Goal: Information Seeking & Learning: Learn about a topic

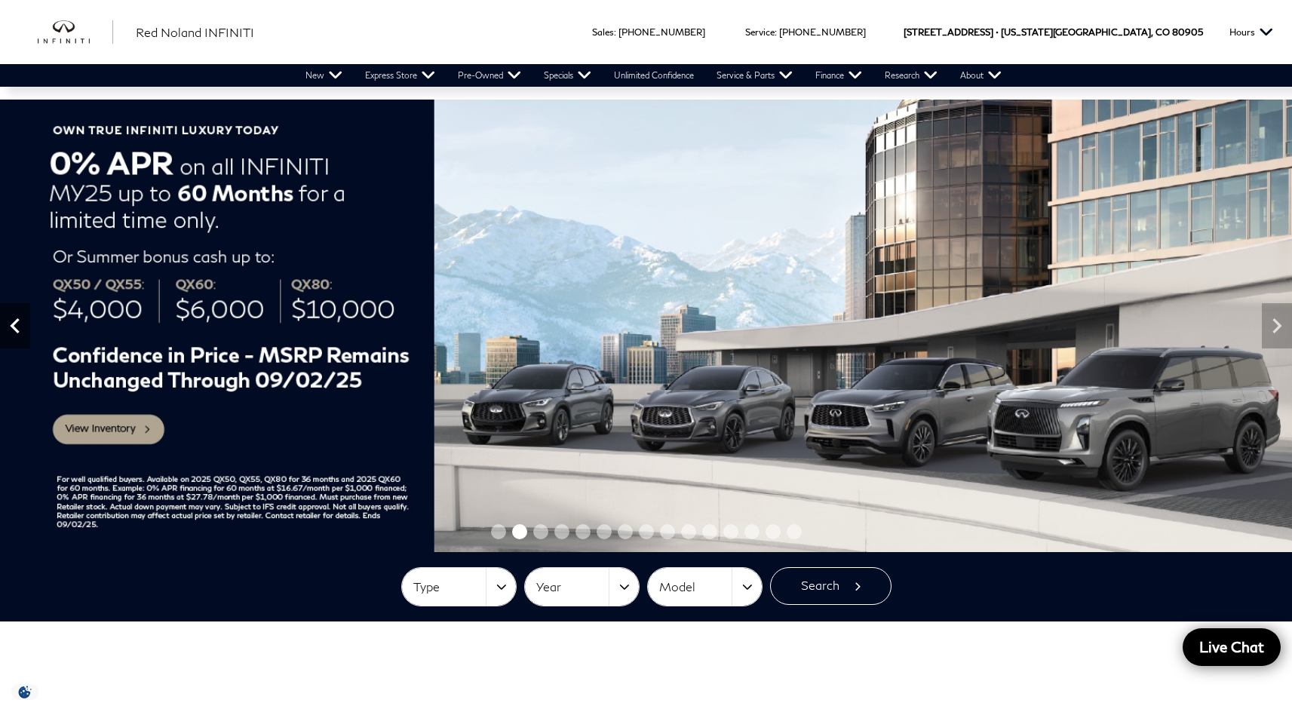
click at [23, 324] on icon "Previous" at bounding box center [15, 326] width 30 height 30
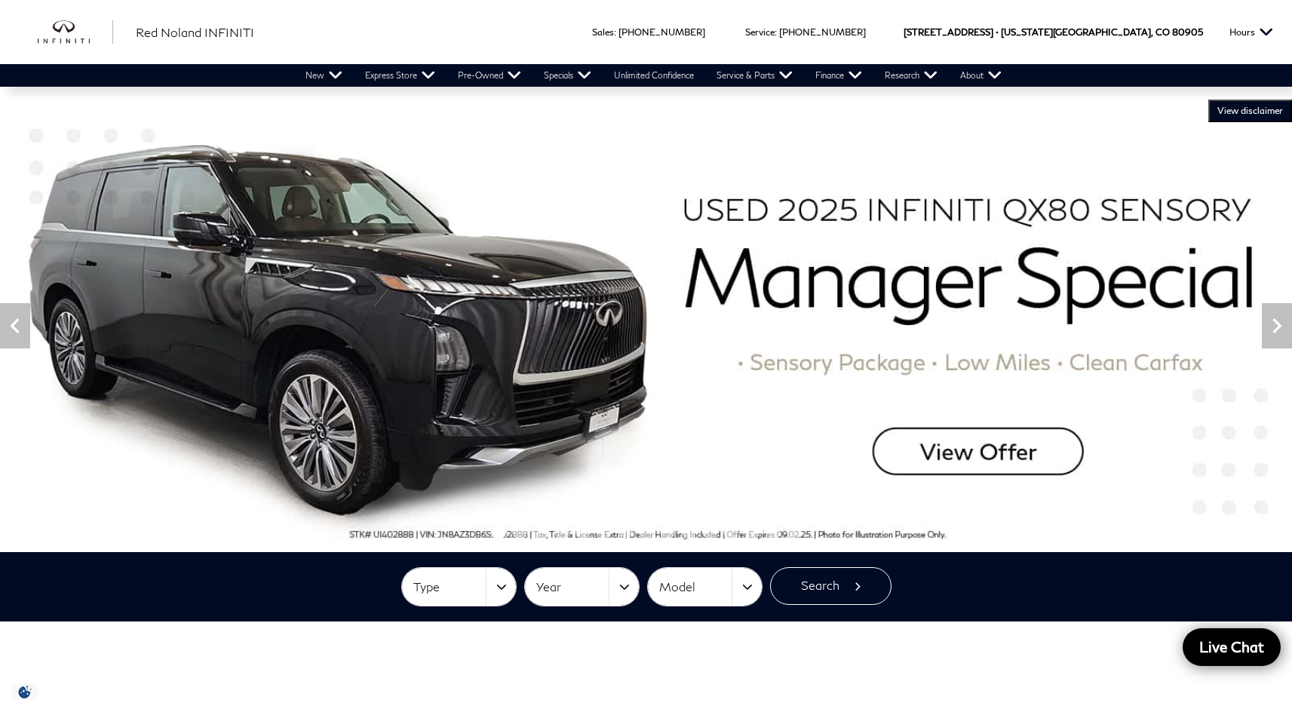
click at [424, 288] on img at bounding box center [646, 326] width 1292 height 453
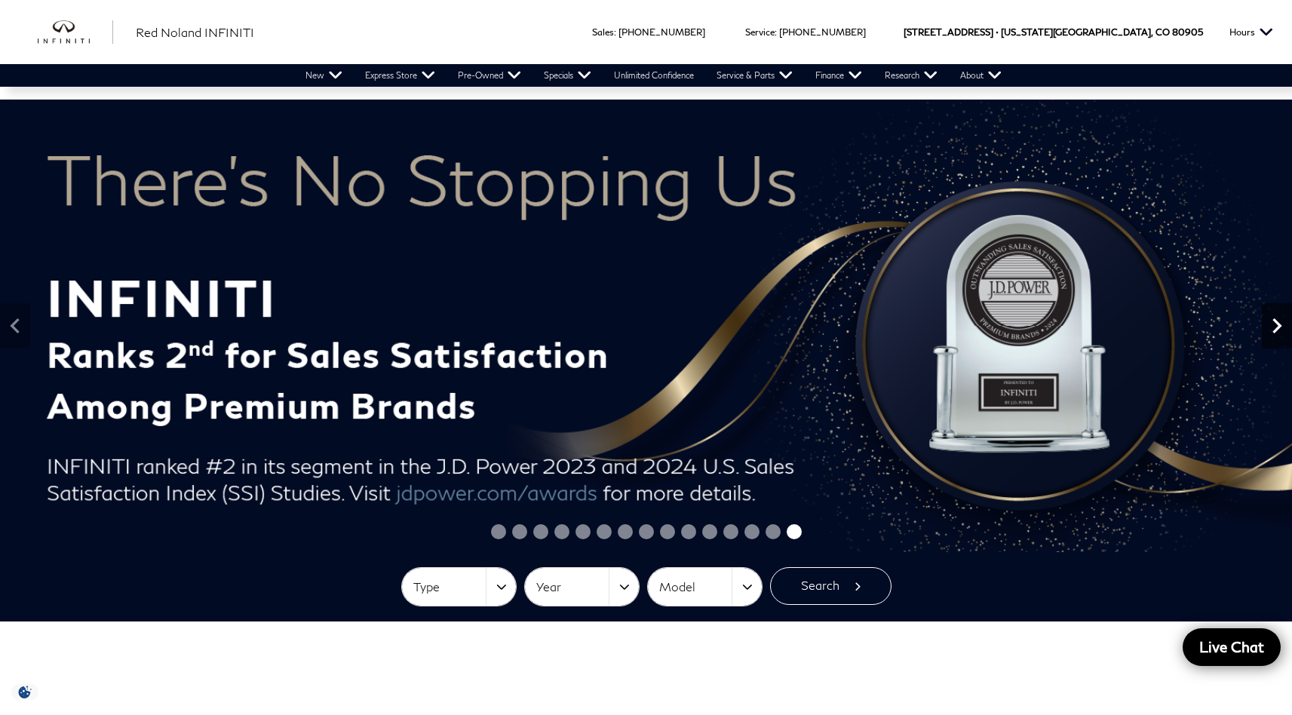
click at [1271, 327] on icon "Next" at bounding box center [1277, 326] width 30 height 30
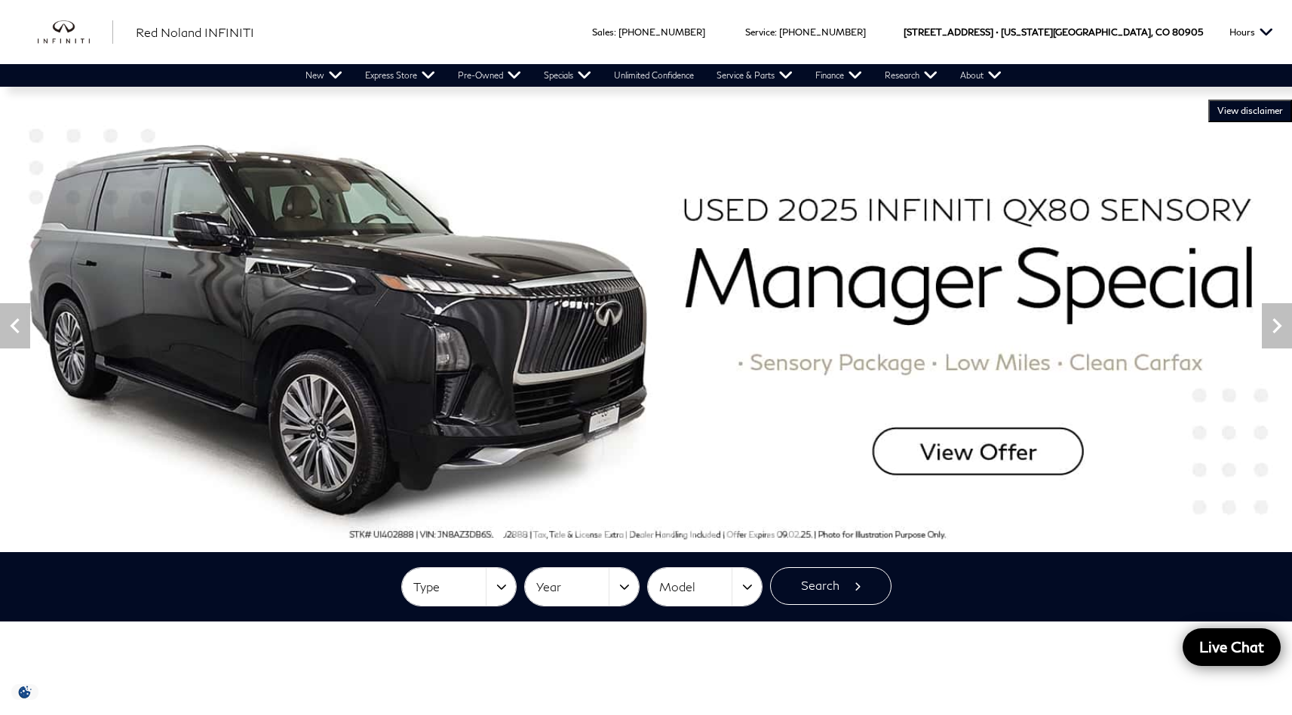
click at [874, 225] on img at bounding box center [646, 326] width 1292 height 453
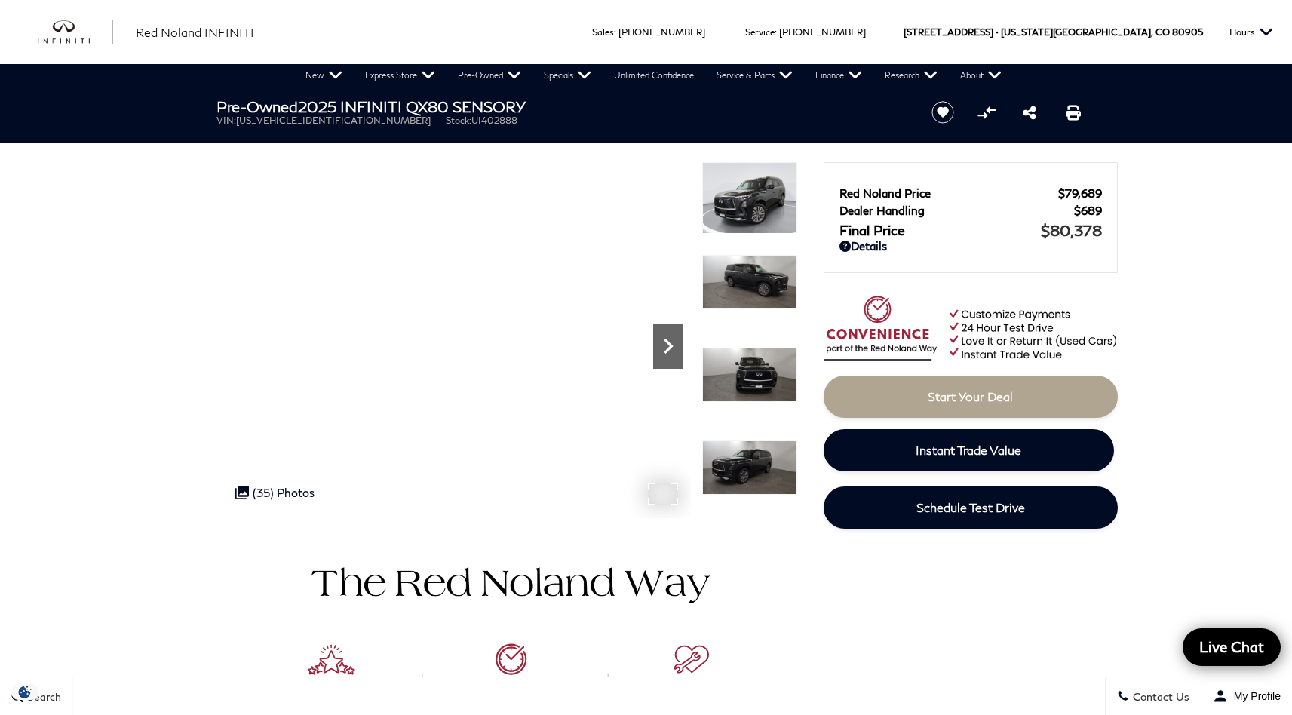
click at [673, 349] on icon "Next" at bounding box center [668, 346] width 30 height 30
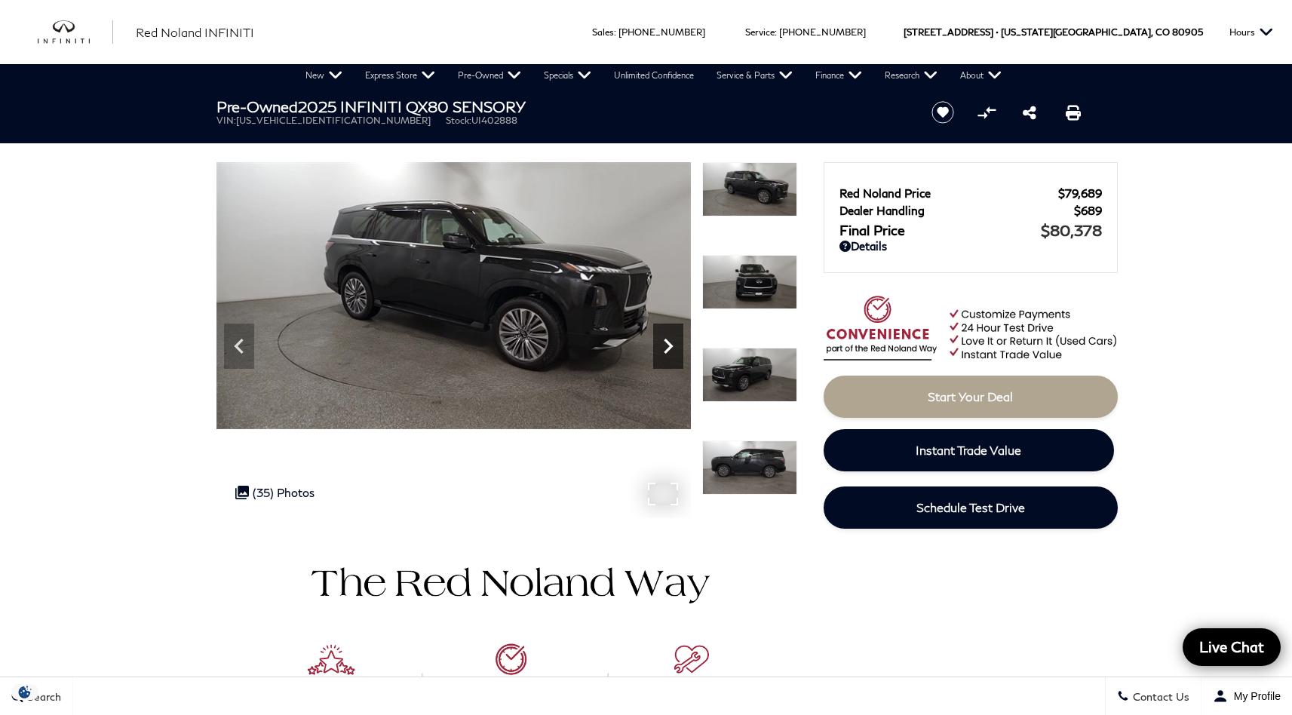
click at [672, 348] on icon "Next" at bounding box center [668, 346] width 30 height 30
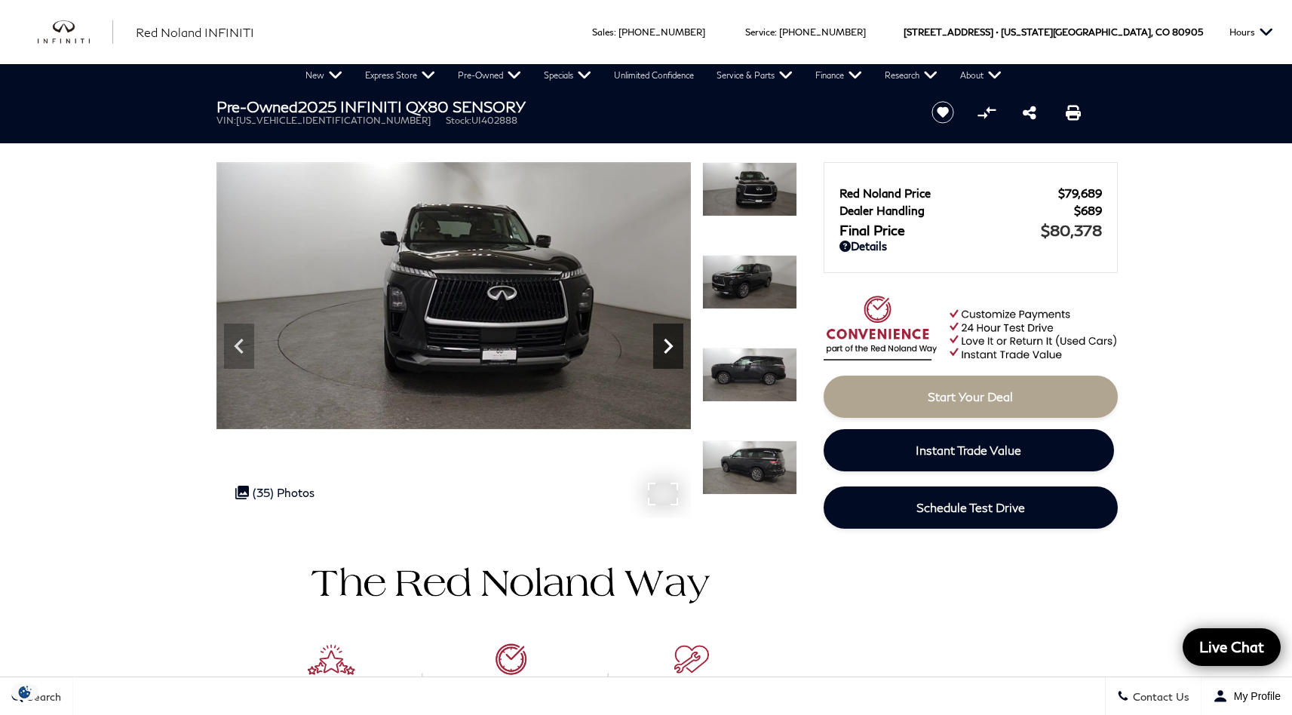
click at [663, 356] on icon "Next" at bounding box center [668, 346] width 30 height 30
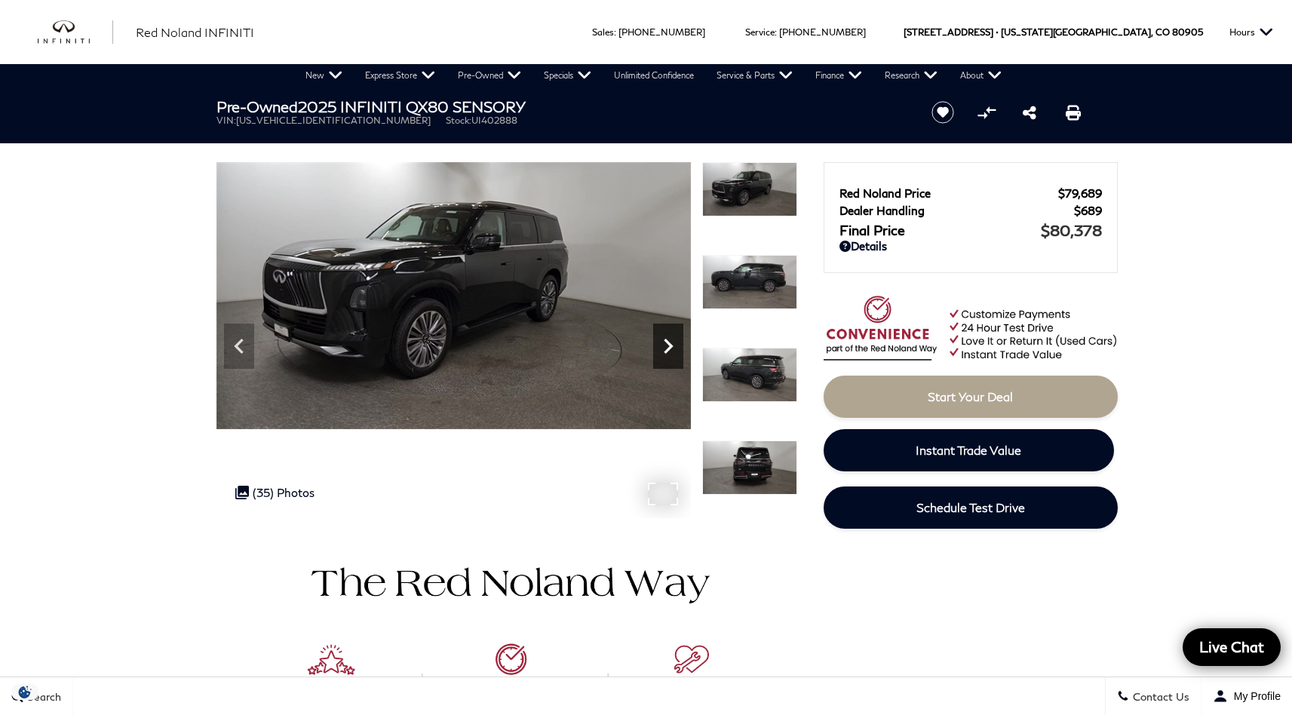
click at [658, 348] on icon "Next" at bounding box center [668, 346] width 30 height 30
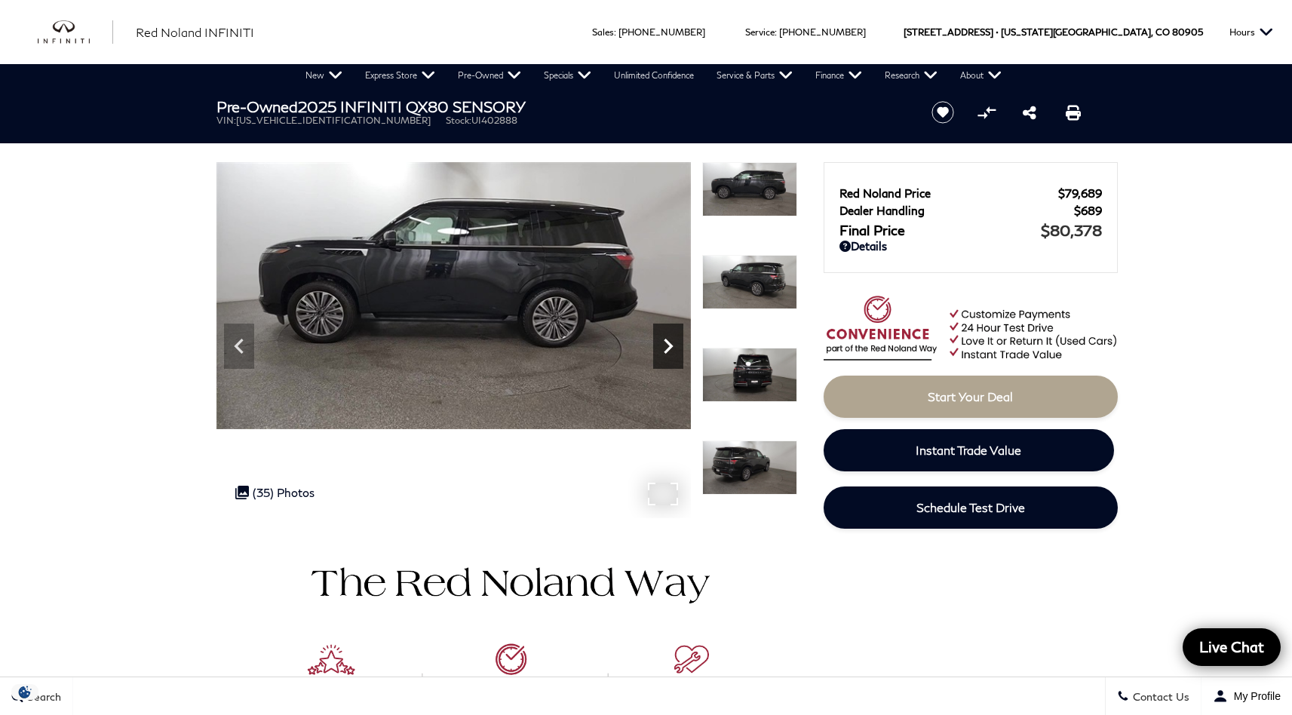
click at [667, 348] on icon "Next" at bounding box center [668, 346] width 30 height 30
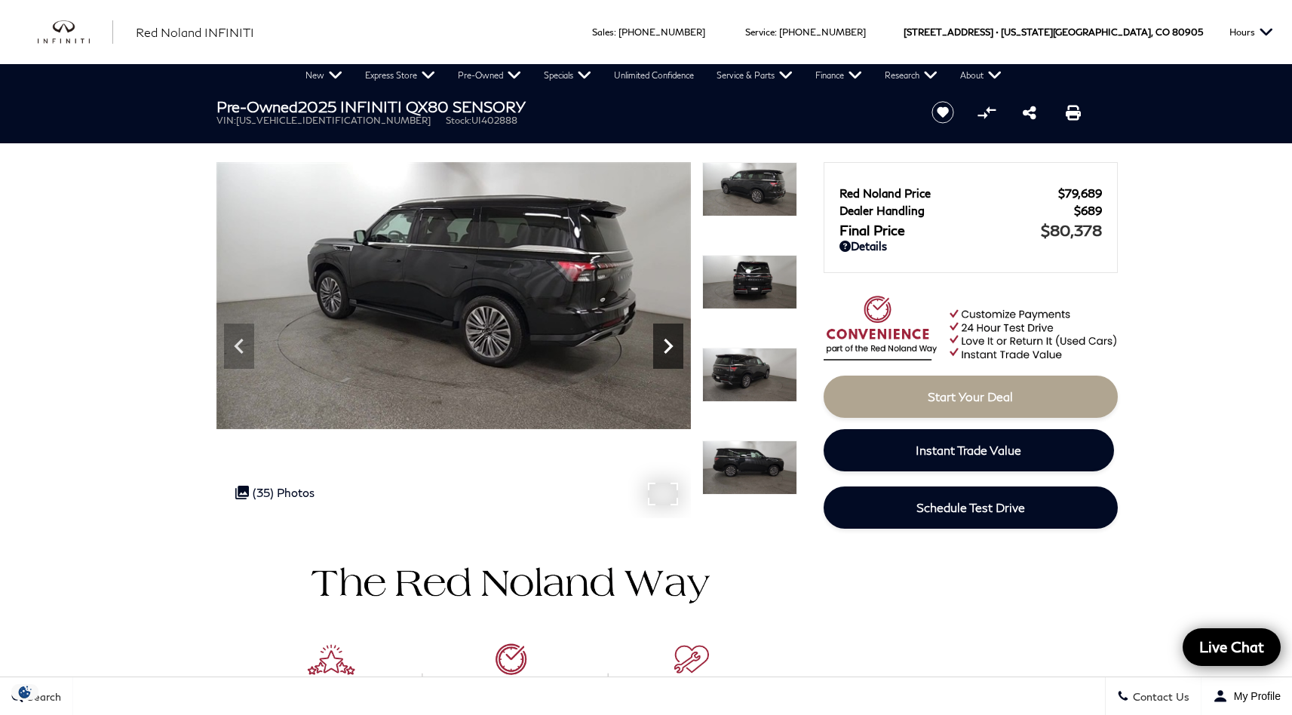
click at [667, 348] on icon "Next" at bounding box center [668, 346] width 30 height 30
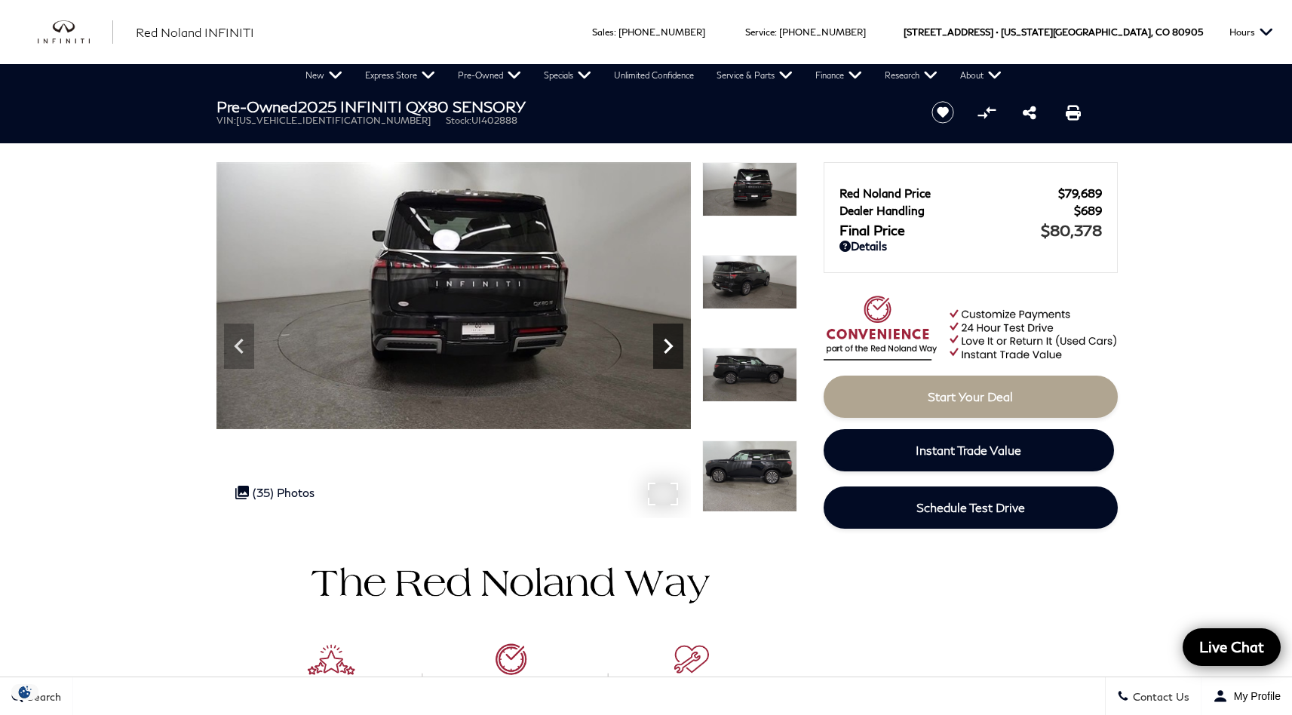
click at [668, 347] on icon "Next" at bounding box center [668, 346] width 30 height 30
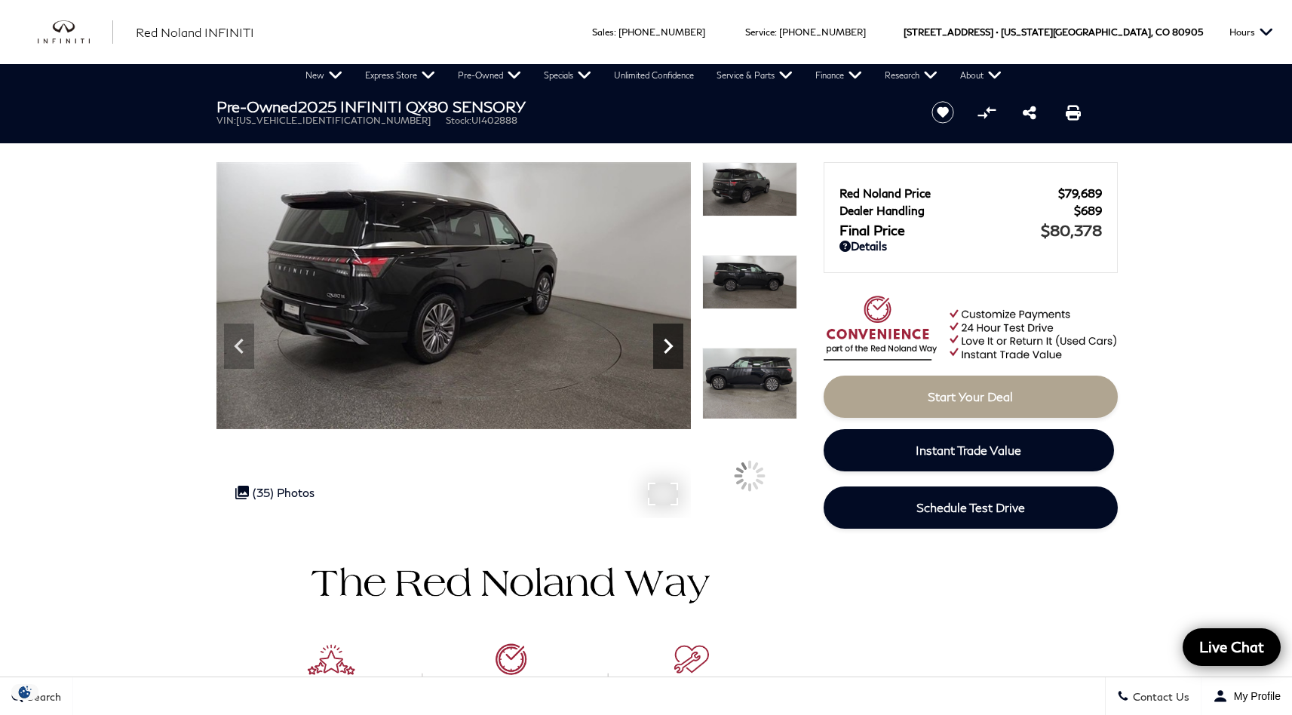
click at [668, 347] on icon "Next" at bounding box center [668, 346] width 30 height 30
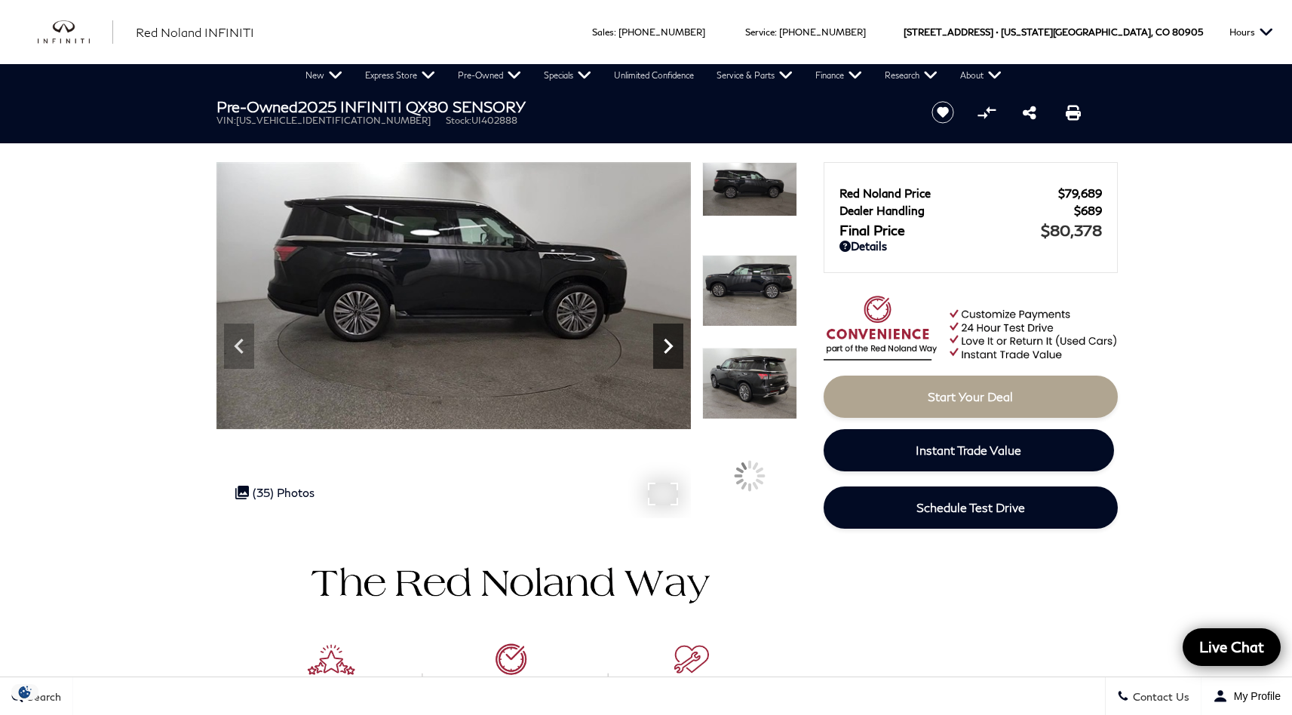
click at [668, 346] on icon "Next" at bounding box center [668, 346] width 30 height 30
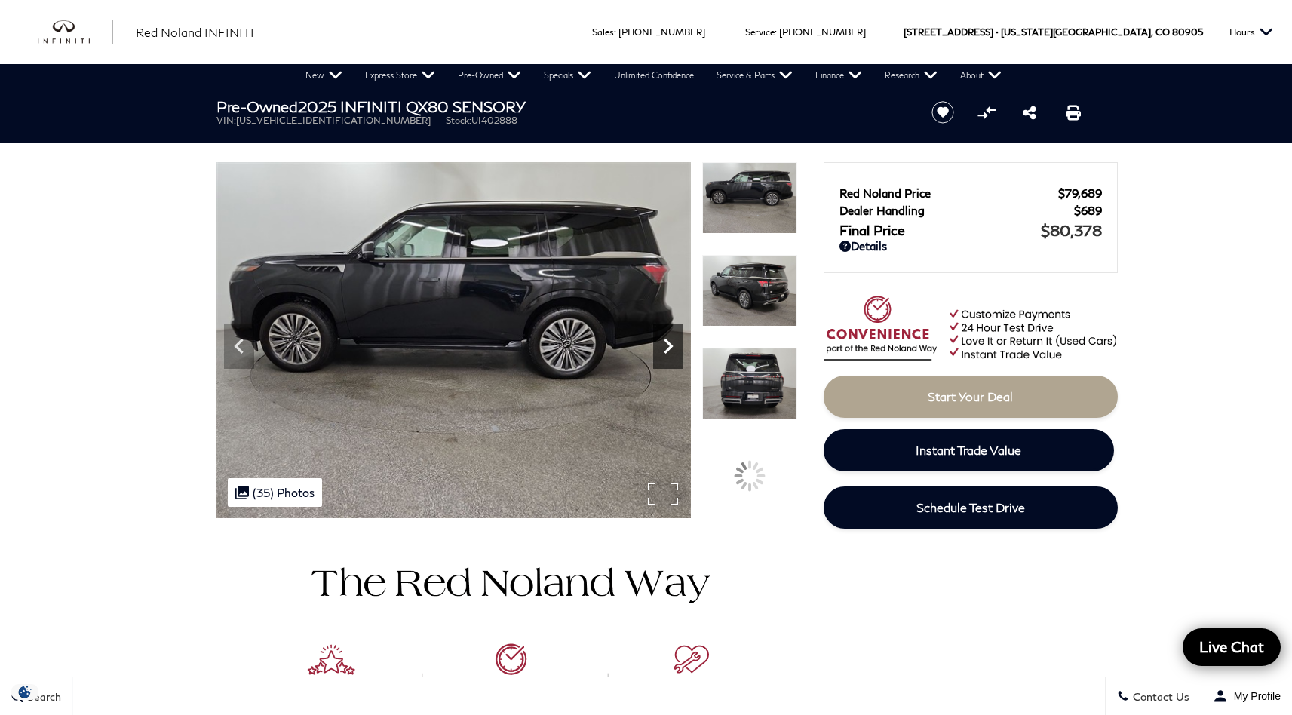
click at [668, 346] on icon "Next" at bounding box center [668, 346] width 30 height 30
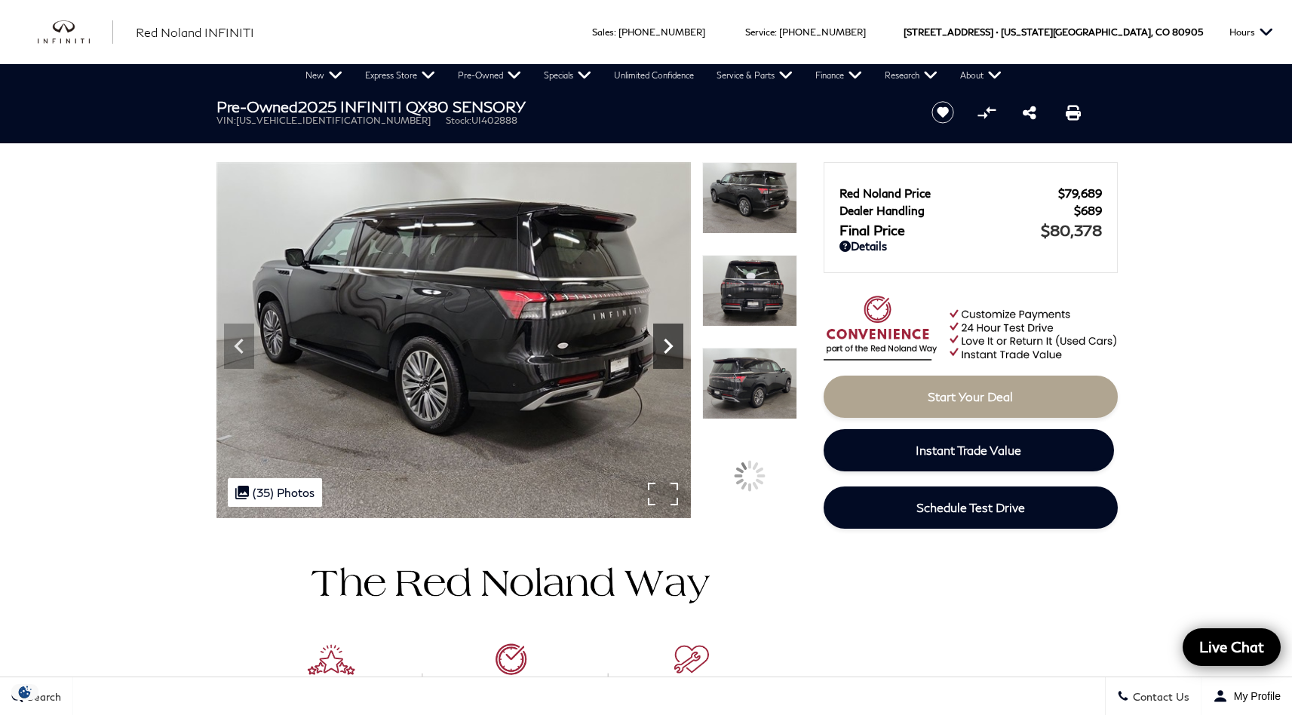
click at [668, 346] on icon "Next" at bounding box center [668, 346] width 30 height 30
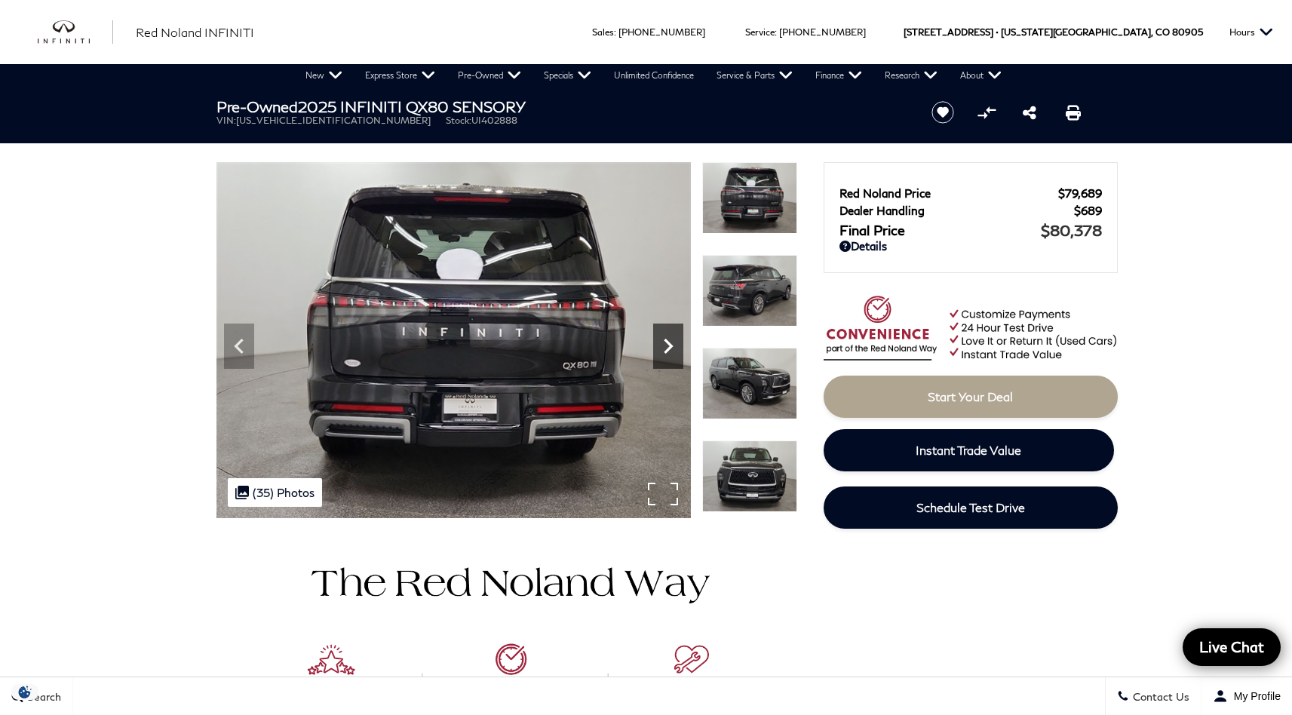
click at [669, 345] on icon "Next" at bounding box center [668, 346] width 9 height 15
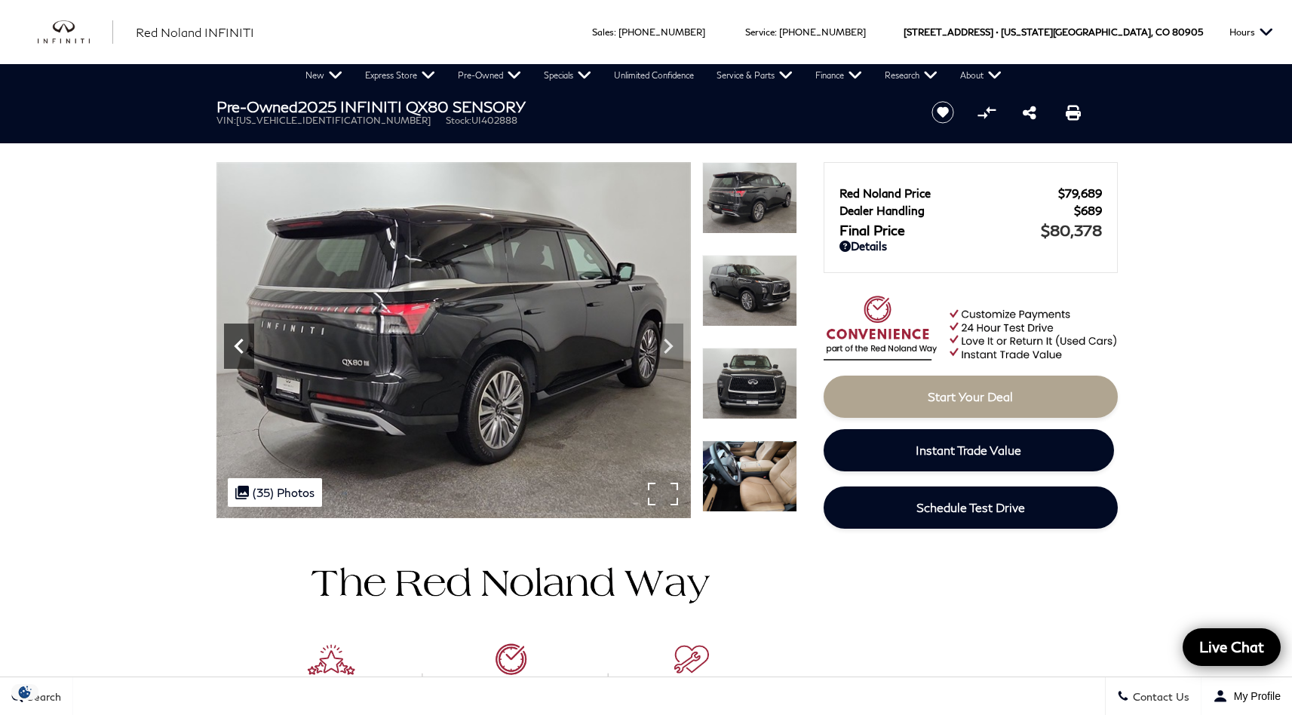
click at [241, 343] on icon "Previous" at bounding box center [239, 346] width 30 height 30
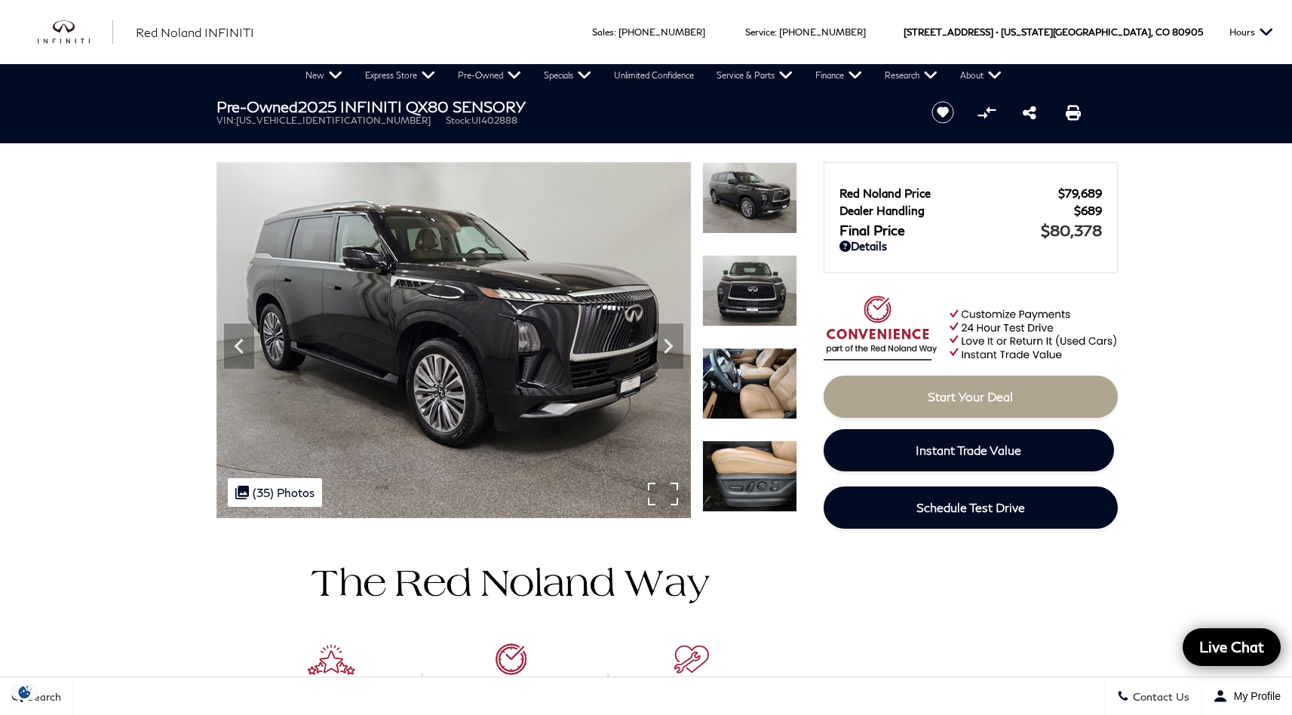
click at [219, 349] on img at bounding box center [454, 340] width 475 height 356
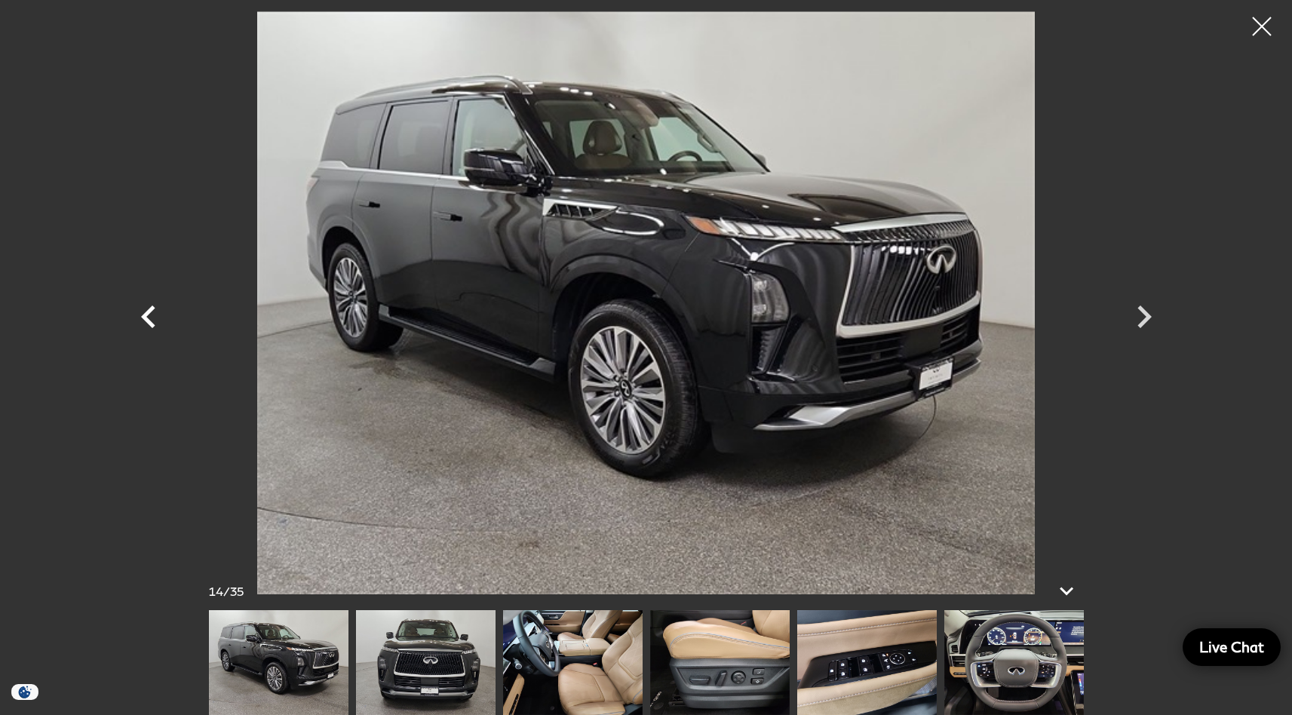
click at [138, 324] on icon "Previous" at bounding box center [148, 316] width 45 height 45
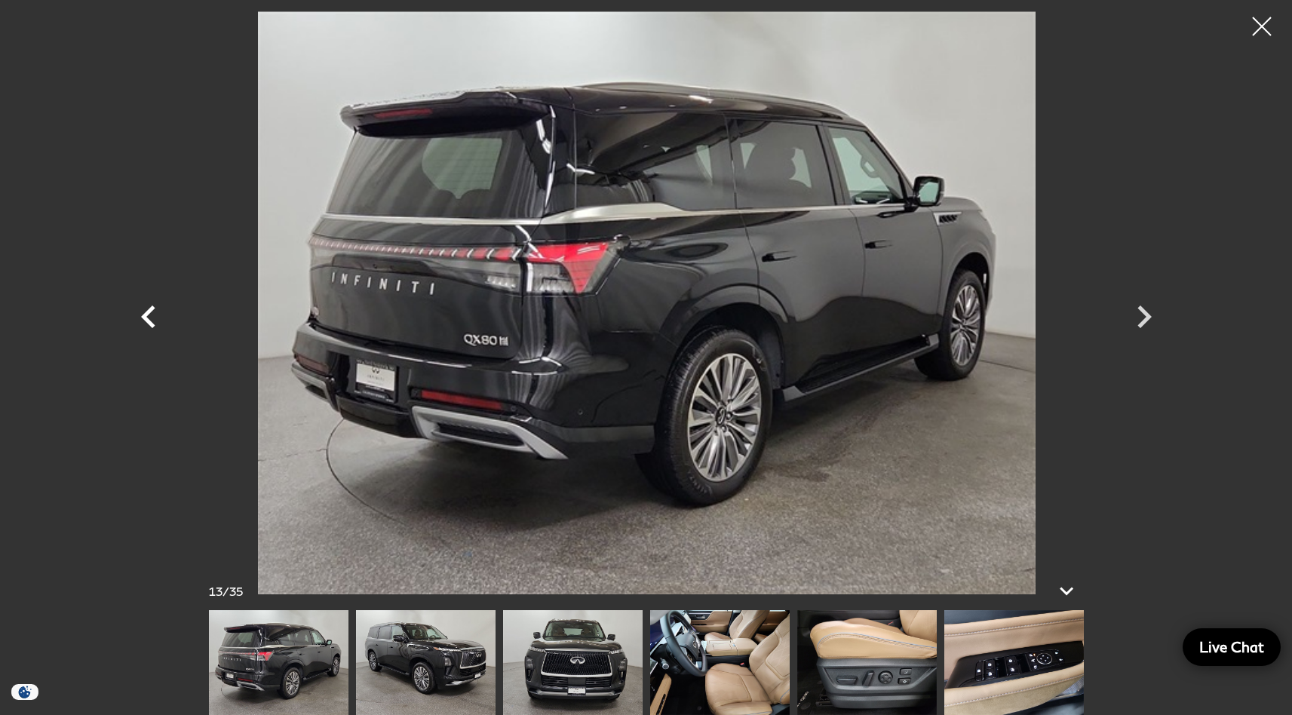
click at [148, 319] on icon "Previous" at bounding box center [148, 317] width 14 height 23
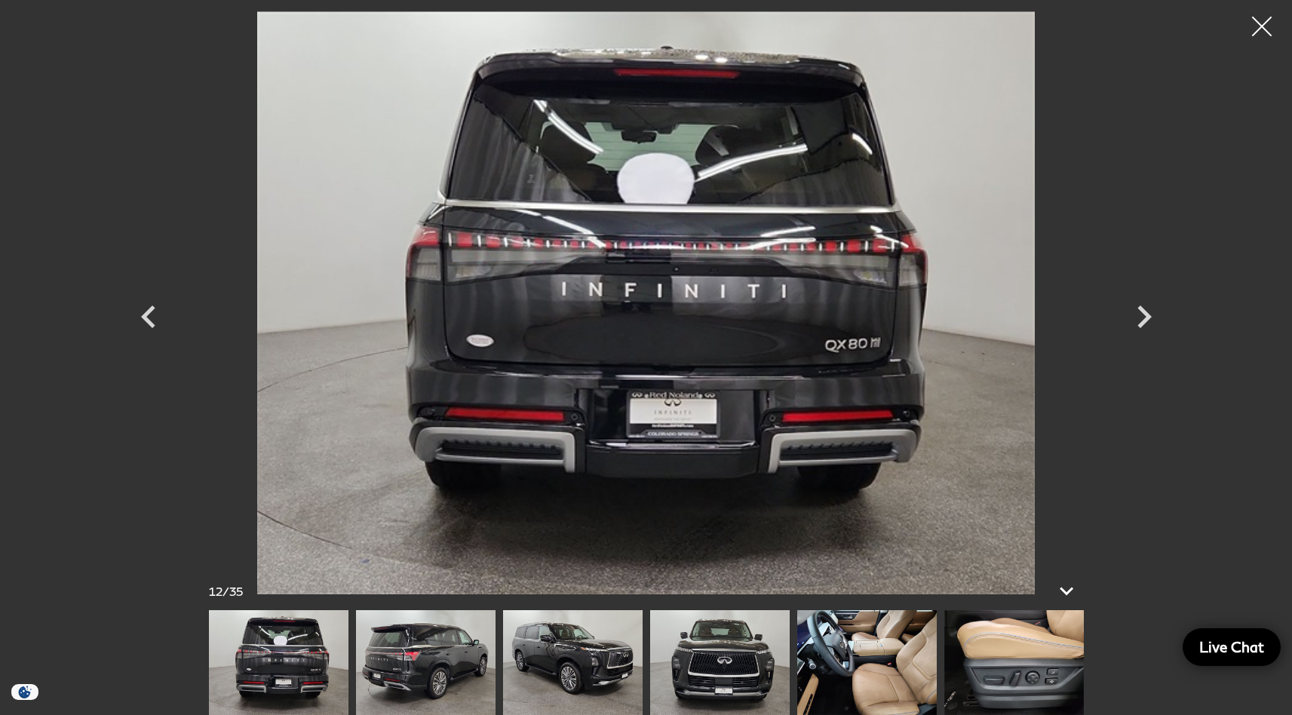
click at [1265, 24] on div at bounding box center [1263, 27] width 40 height 40
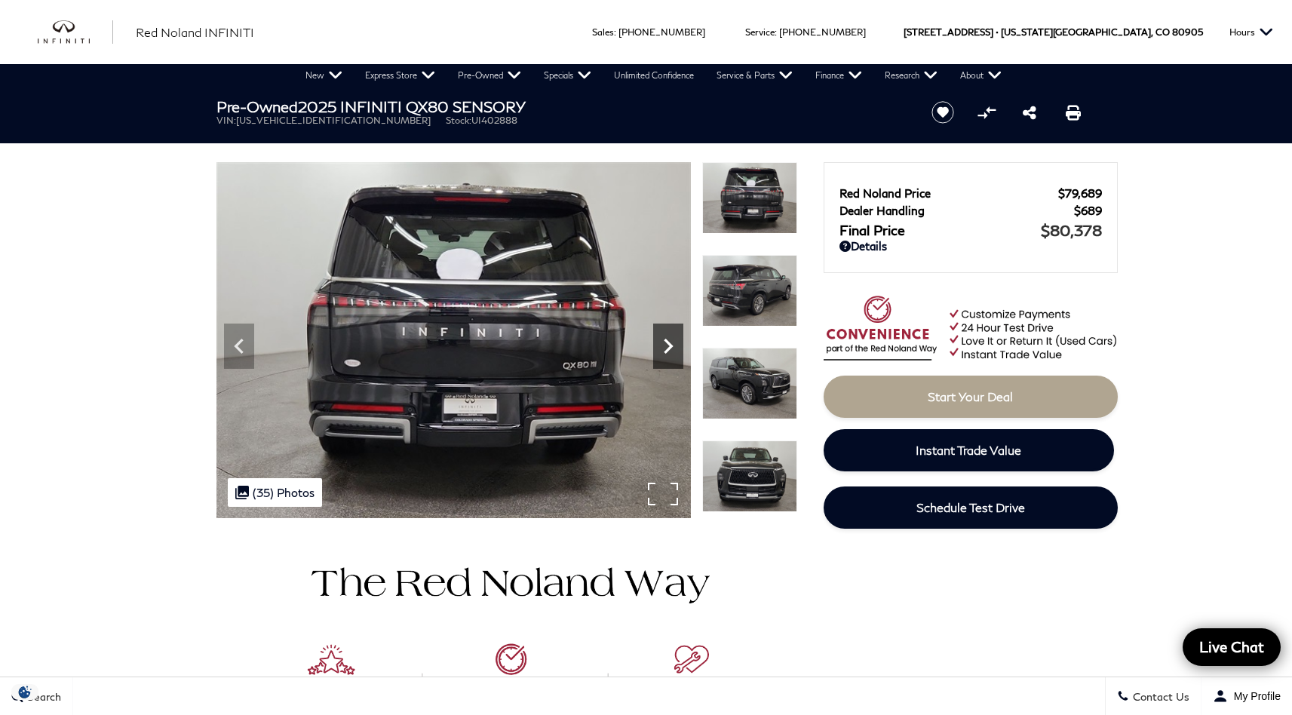
click at [675, 343] on icon "Next" at bounding box center [668, 346] width 30 height 30
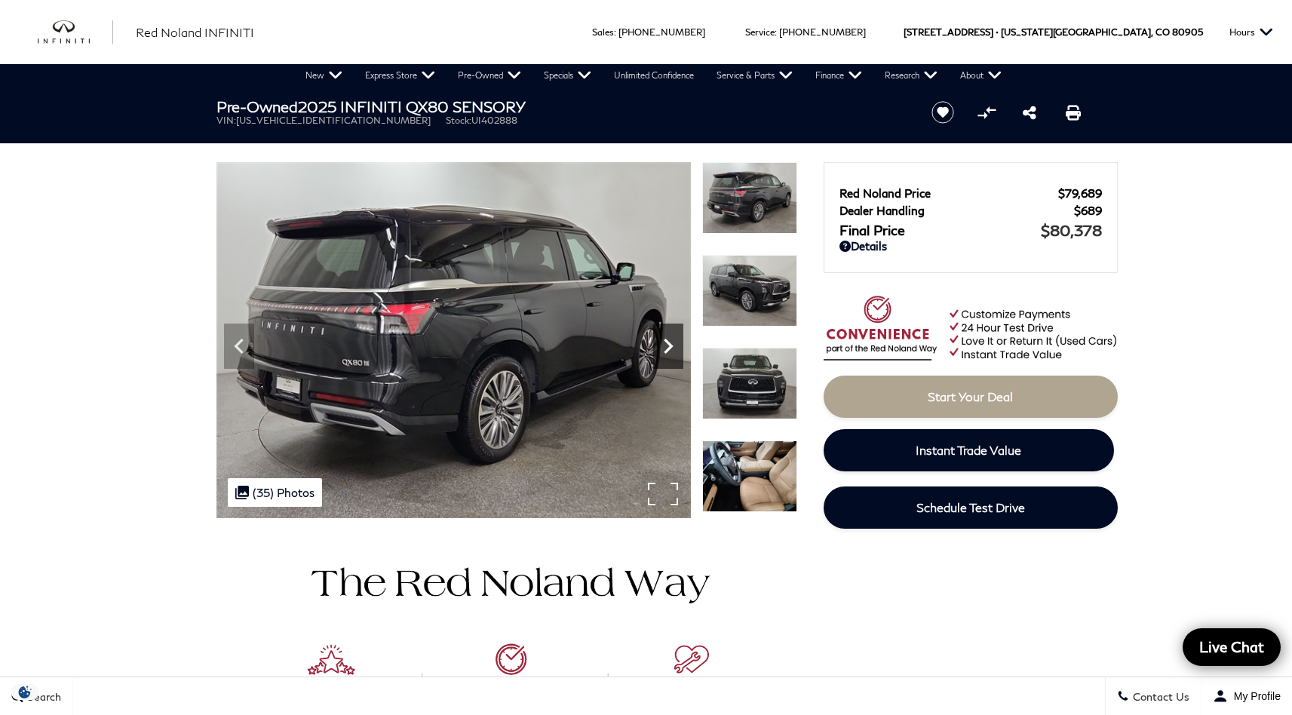
click at [676, 342] on icon "Next" at bounding box center [668, 346] width 30 height 30
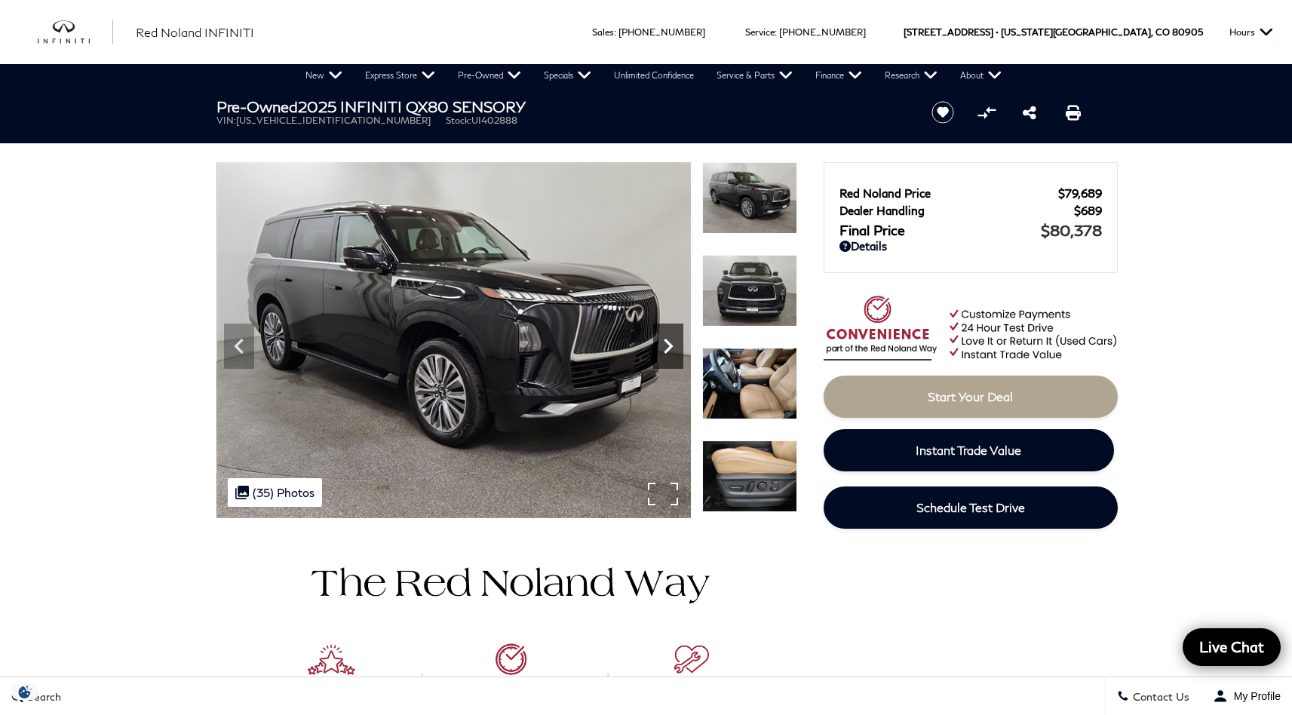
click at [677, 341] on icon "Next" at bounding box center [668, 346] width 30 height 30
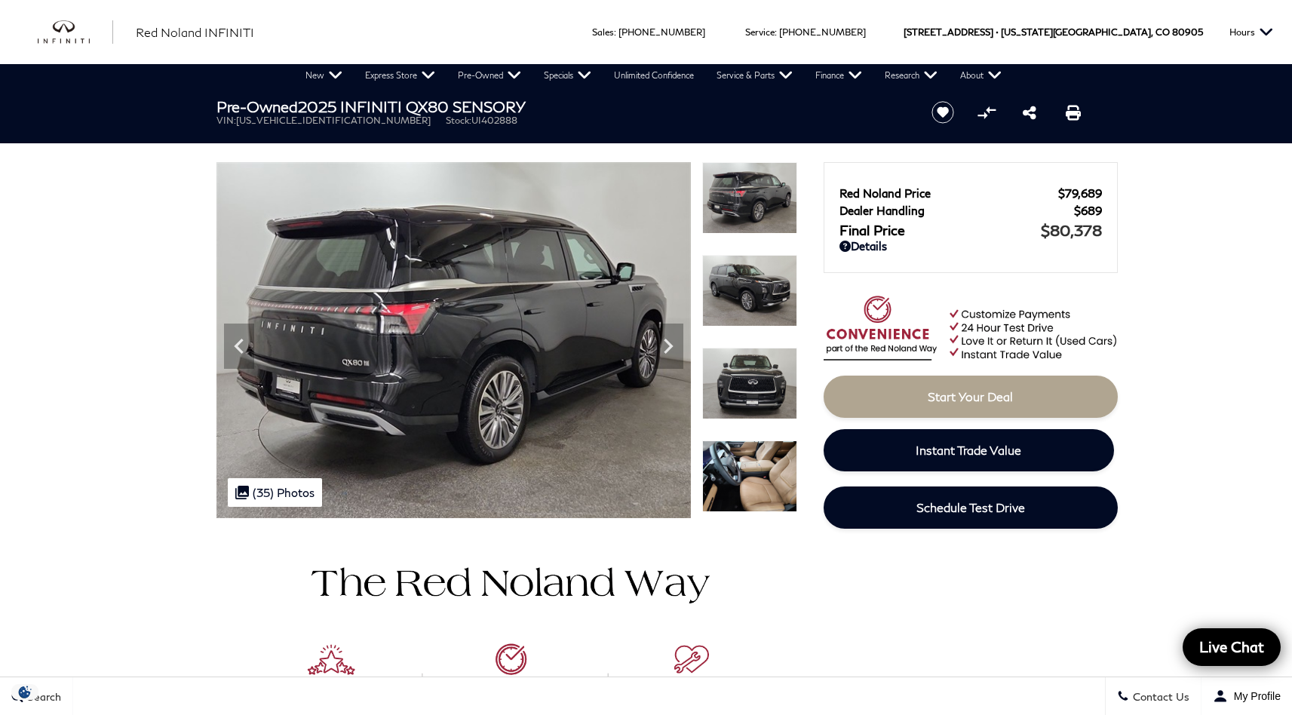
click at [744, 468] on img at bounding box center [749, 477] width 95 height 72
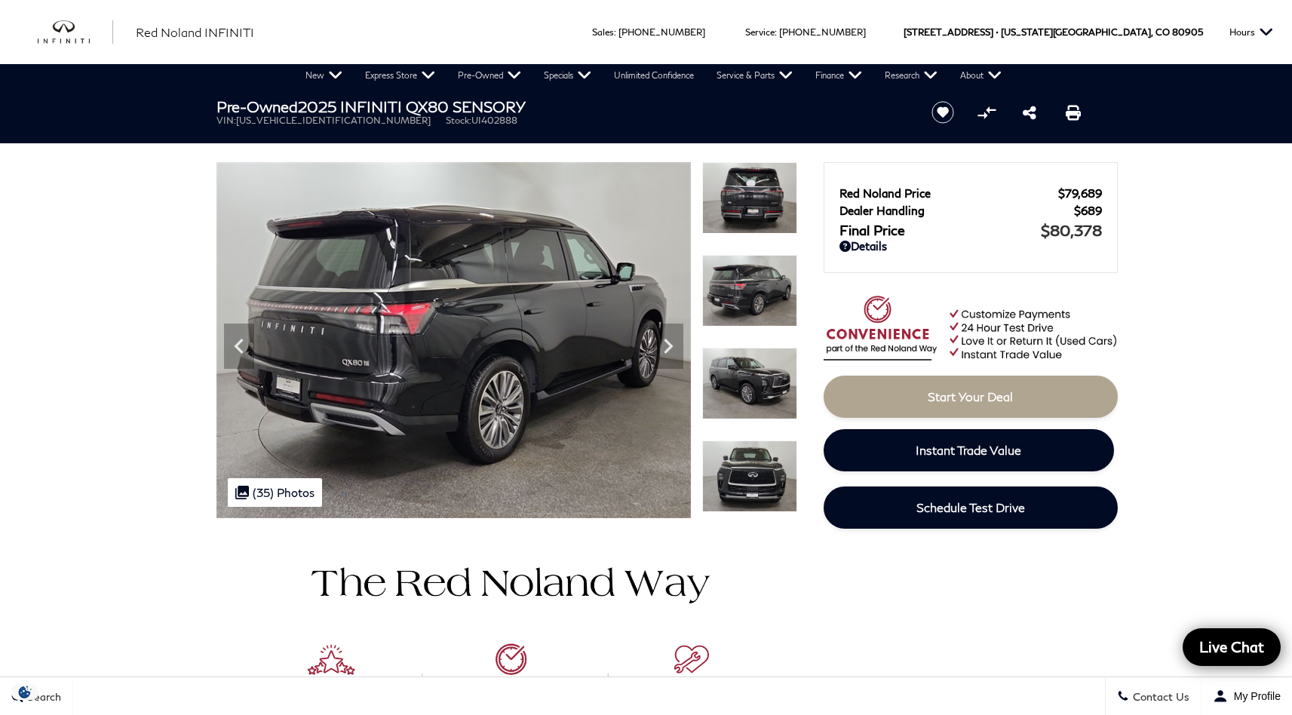
click at [748, 503] on img at bounding box center [749, 477] width 95 height 72
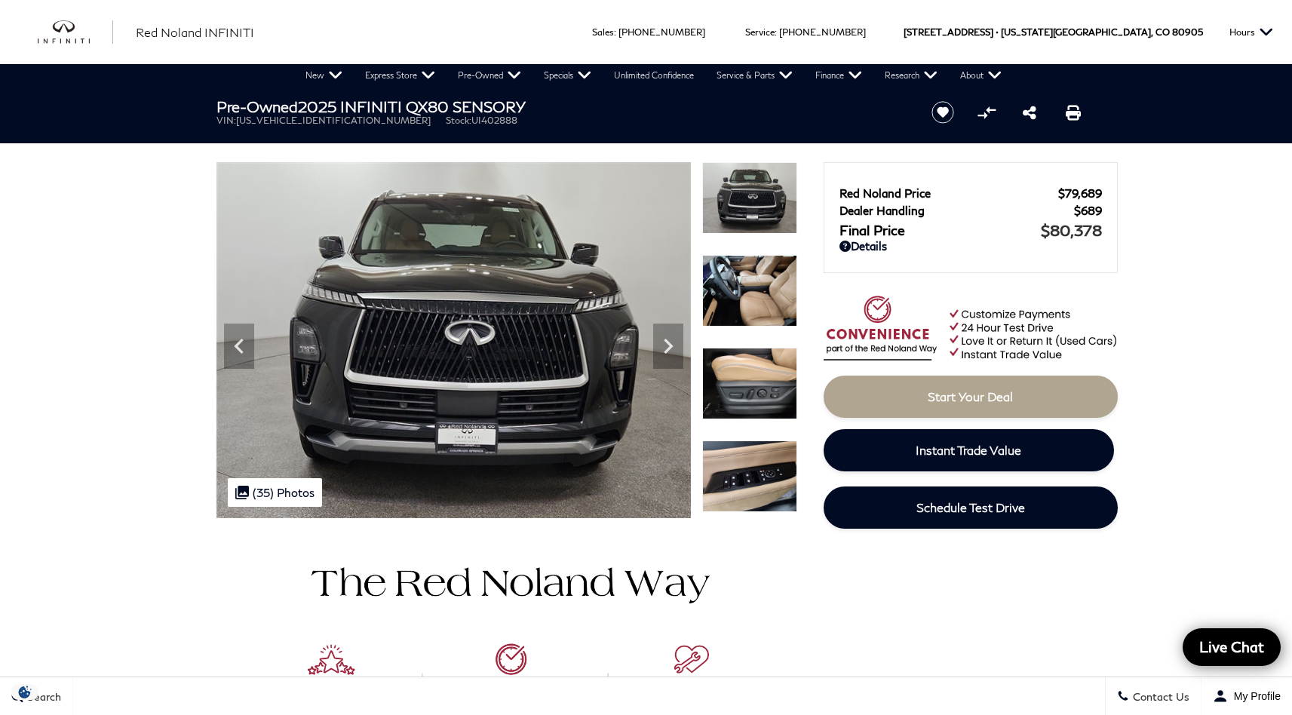
click at [768, 322] on img at bounding box center [749, 291] width 95 height 72
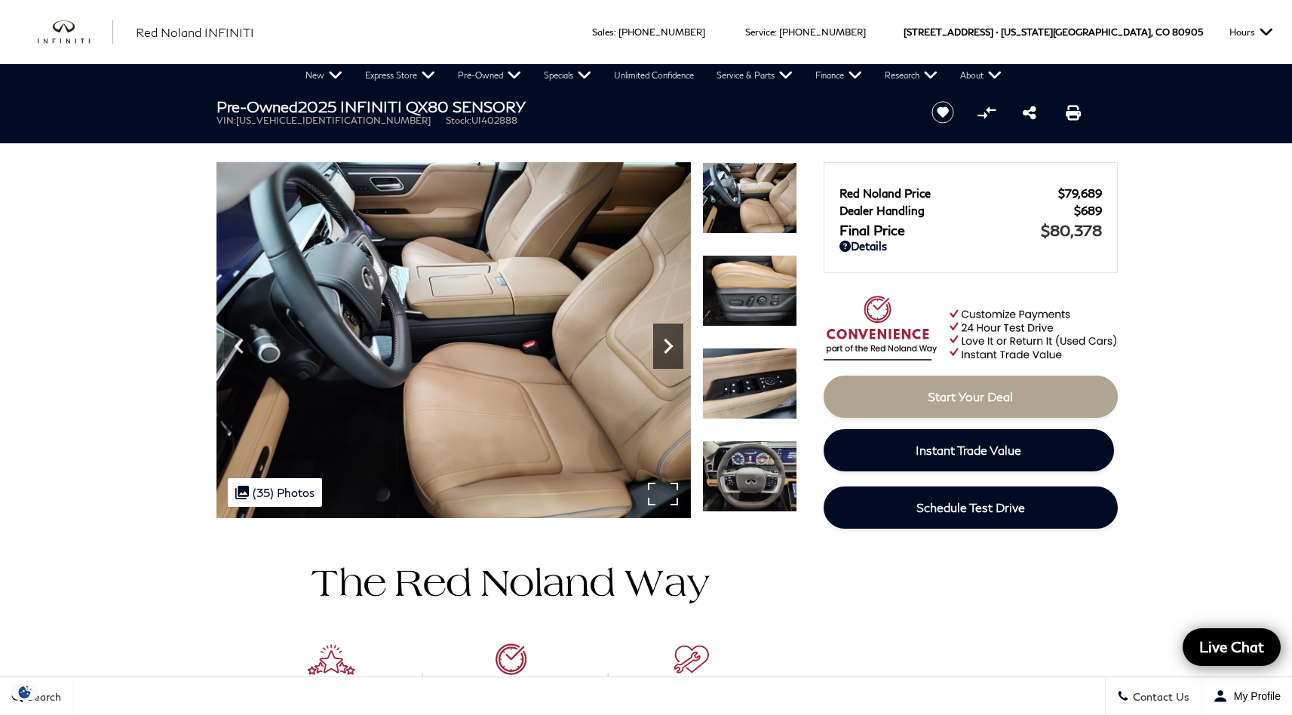
click at [671, 347] on icon "Next" at bounding box center [668, 346] width 9 height 15
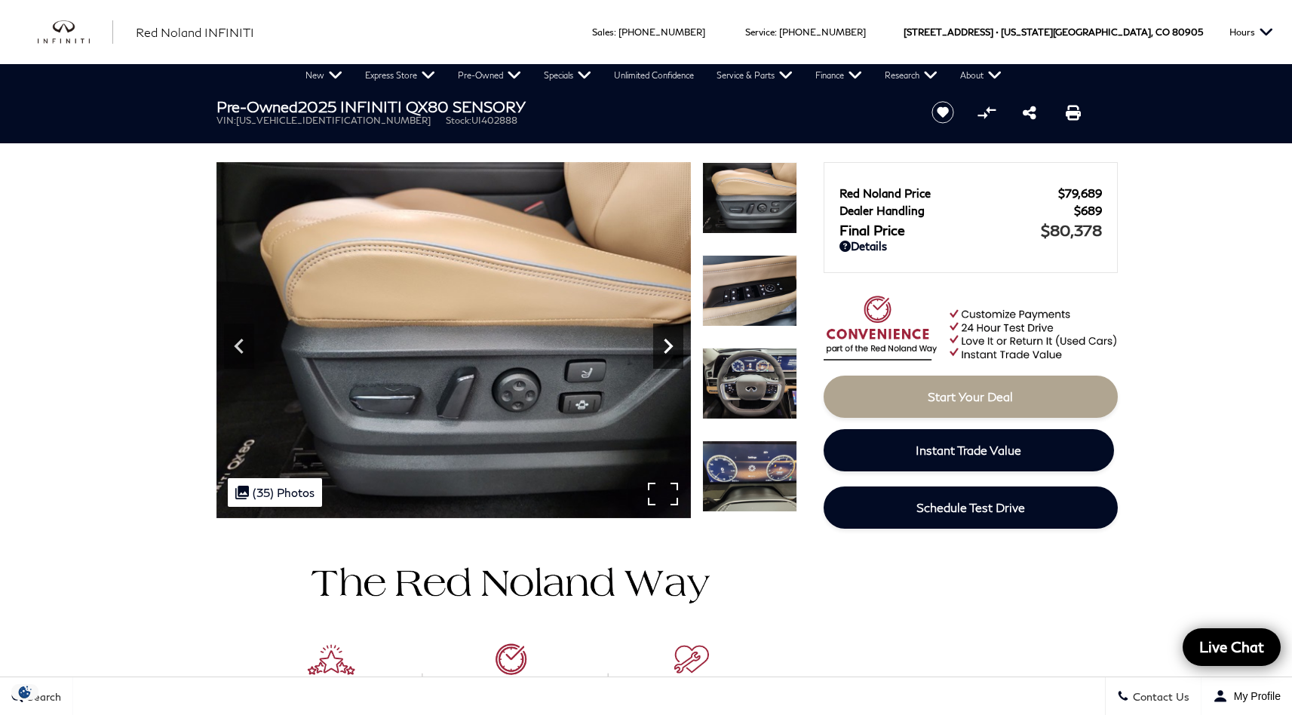
click at [671, 347] on icon "Next" at bounding box center [668, 346] width 9 height 15
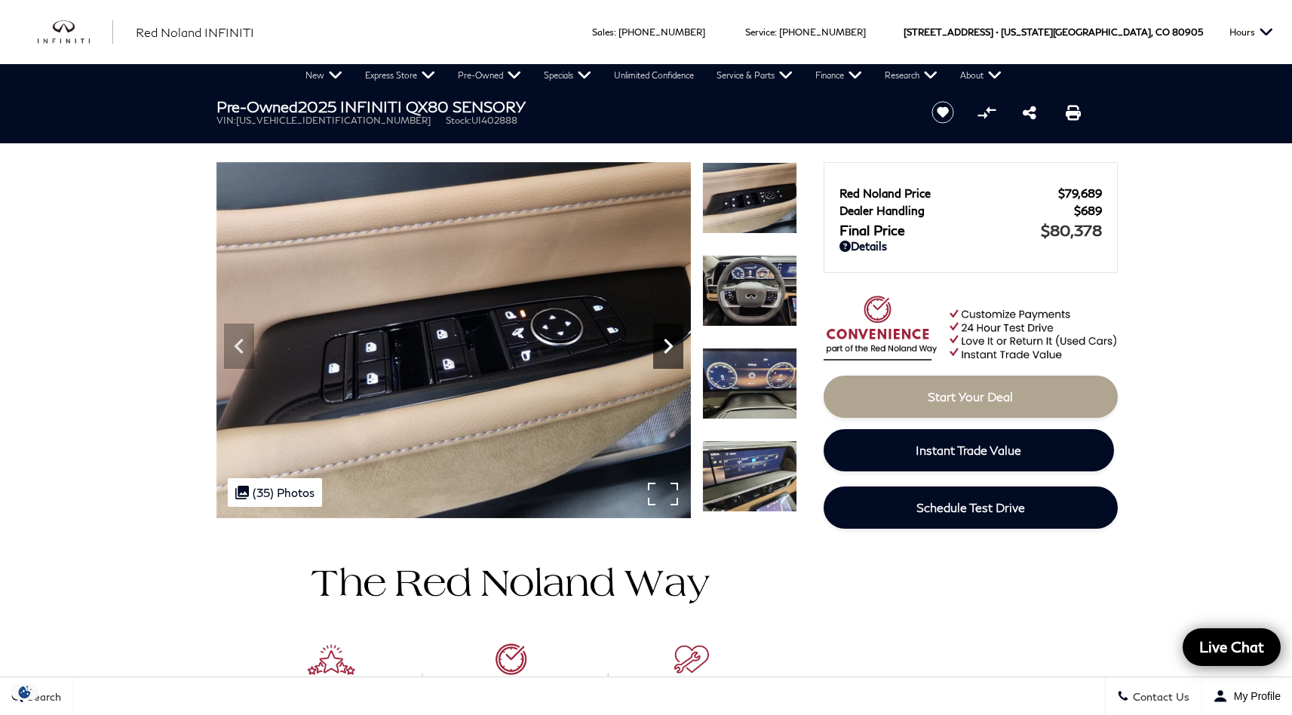
click at [671, 347] on icon "Next" at bounding box center [668, 346] width 9 height 15
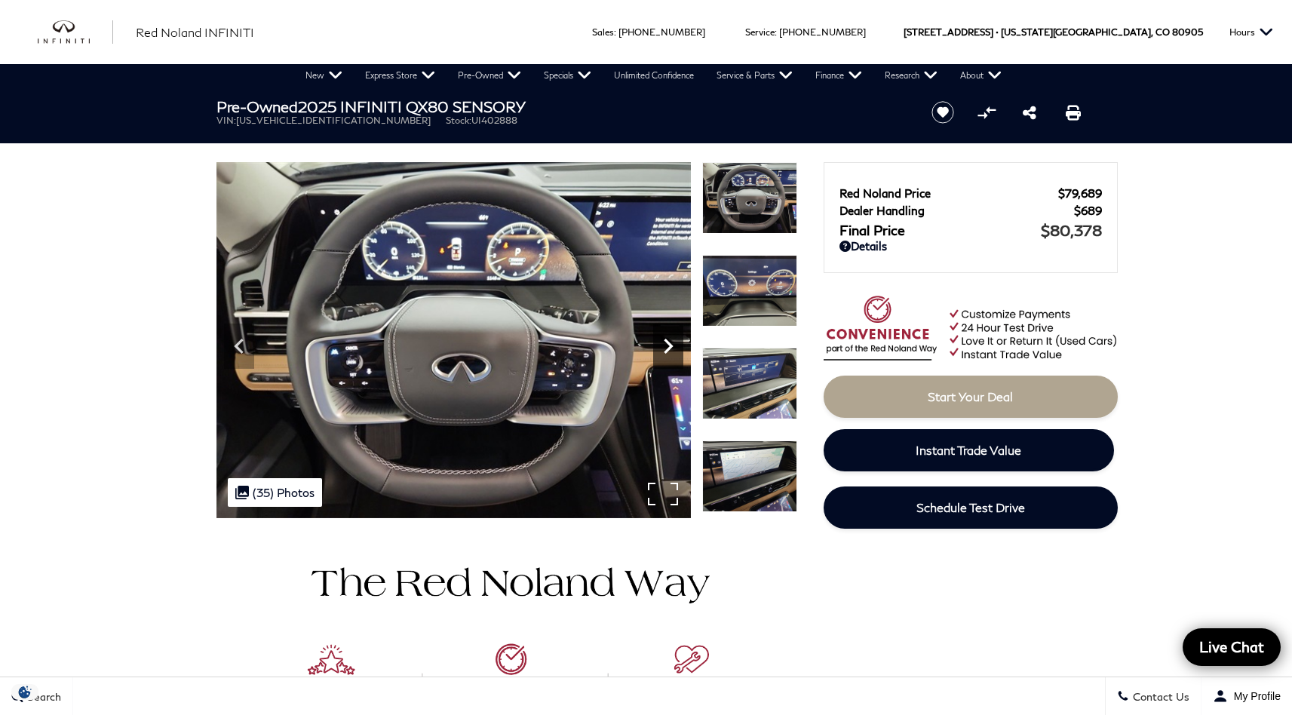
click at [672, 349] on icon "Next" at bounding box center [668, 346] width 30 height 30
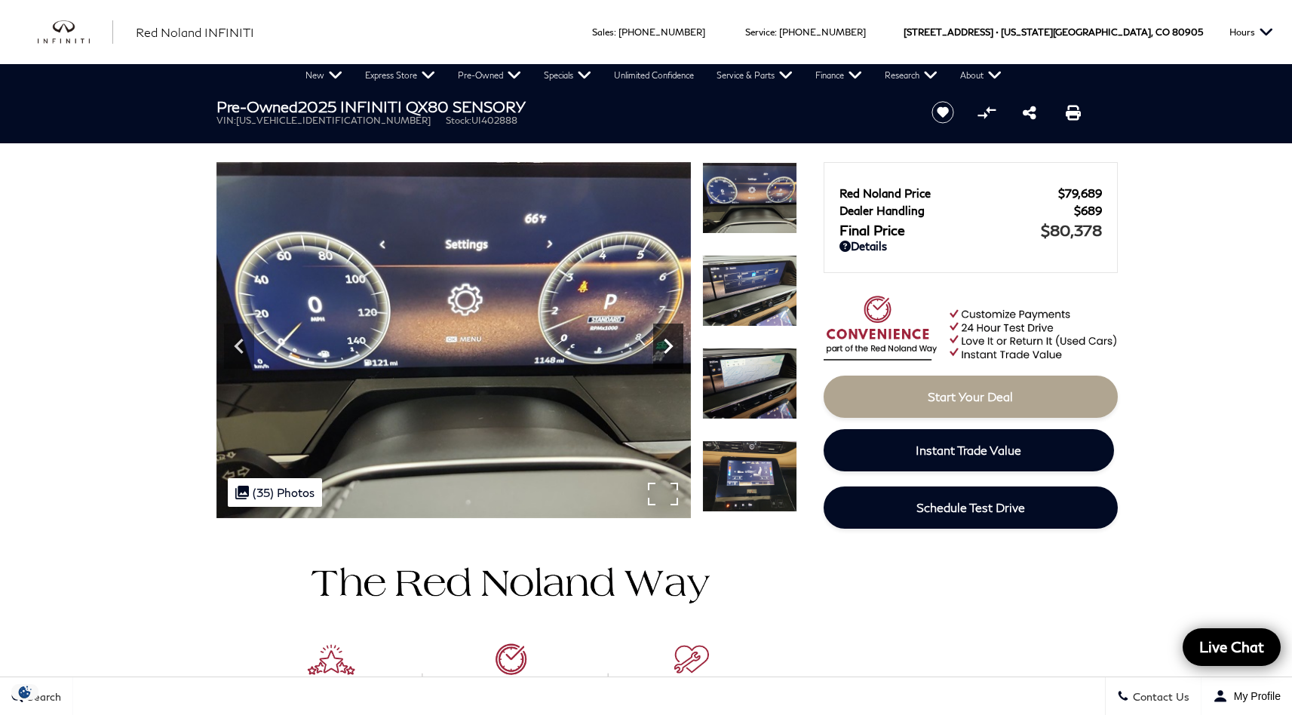
click at [672, 349] on icon "Next" at bounding box center [668, 346] width 30 height 30
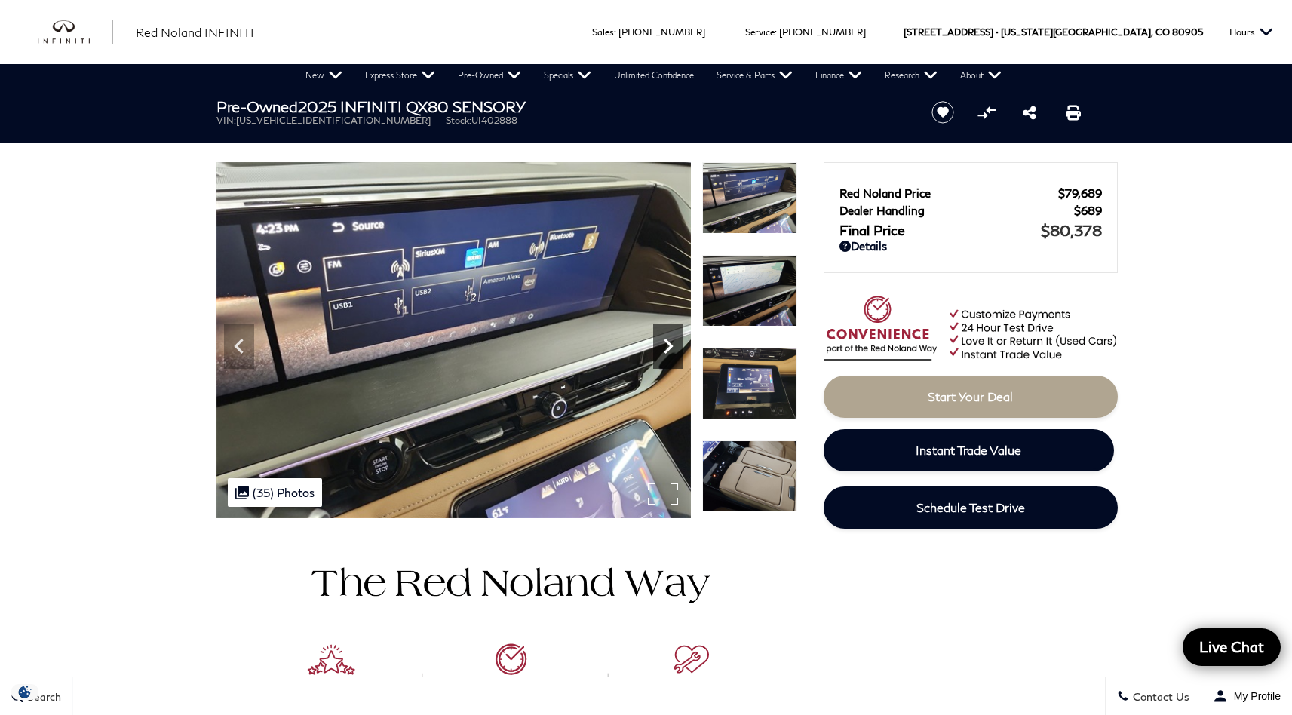
click at [672, 349] on icon "Next" at bounding box center [668, 346] width 30 height 30
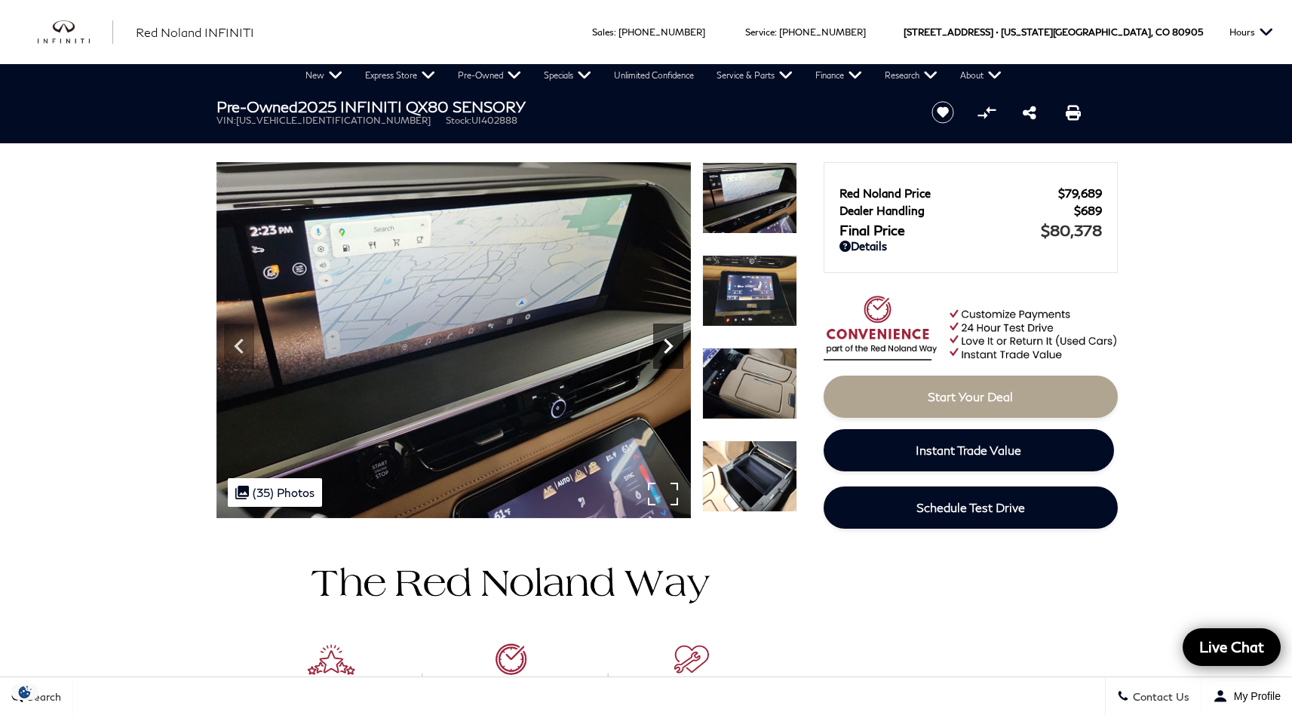
click at [672, 349] on icon "Next" at bounding box center [668, 346] width 30 height 30
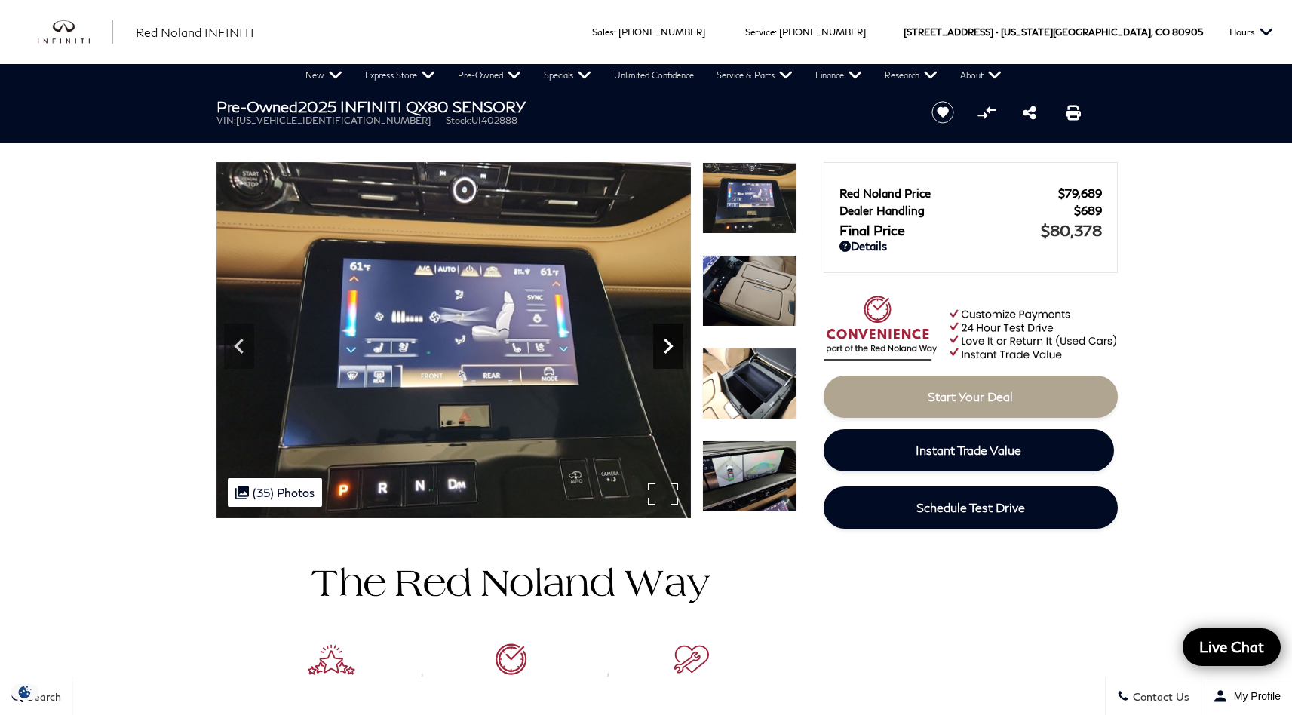
click at [672, 349] on icon "Next" at bounding box center [668, 346] width 30 height 30
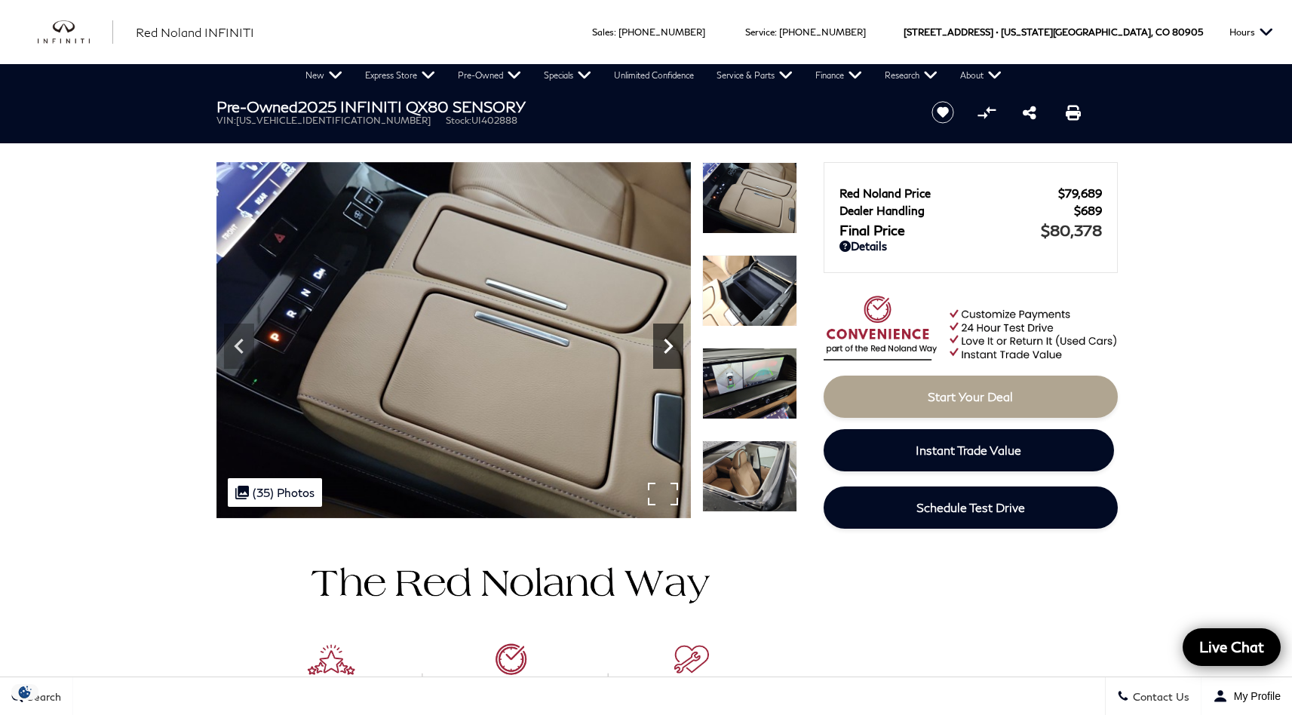
click at [672, 349] on icon "Next" at bounding box center [668, 346] width 30 height 30
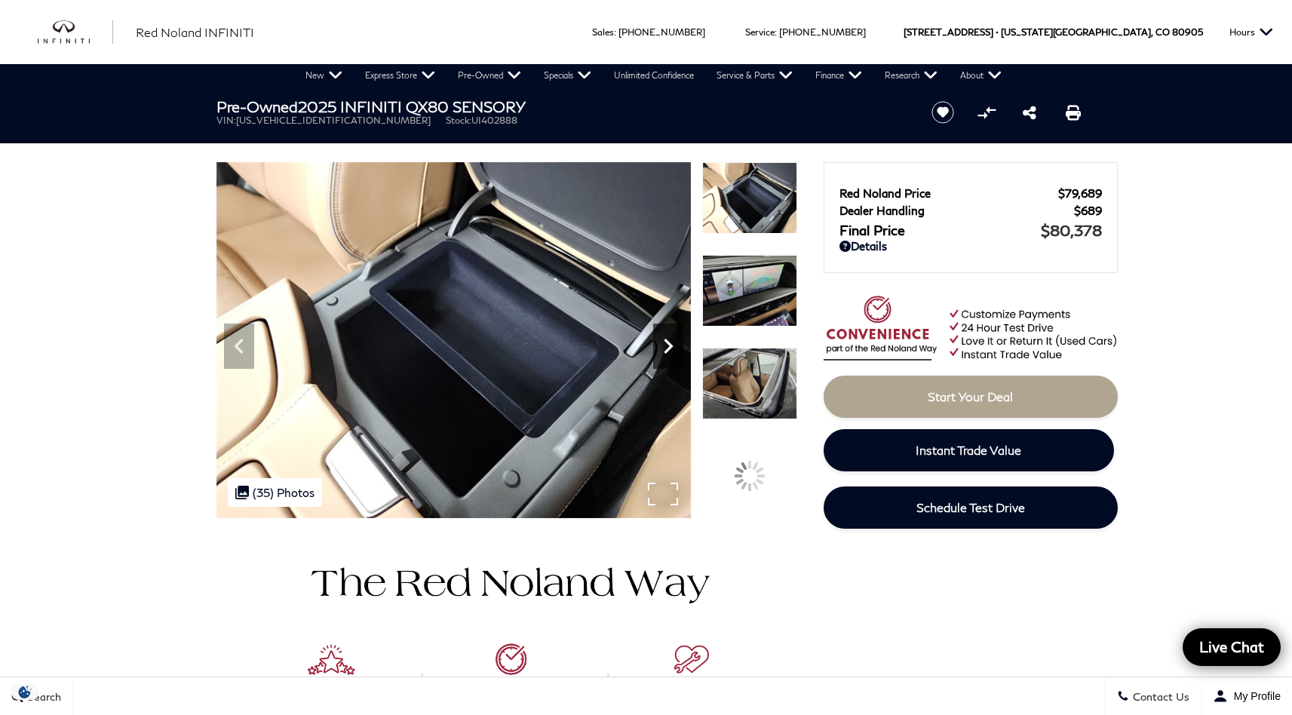
click at [672, 349] on icon "Next" at bounding box center [668, 346] width 30 height 30
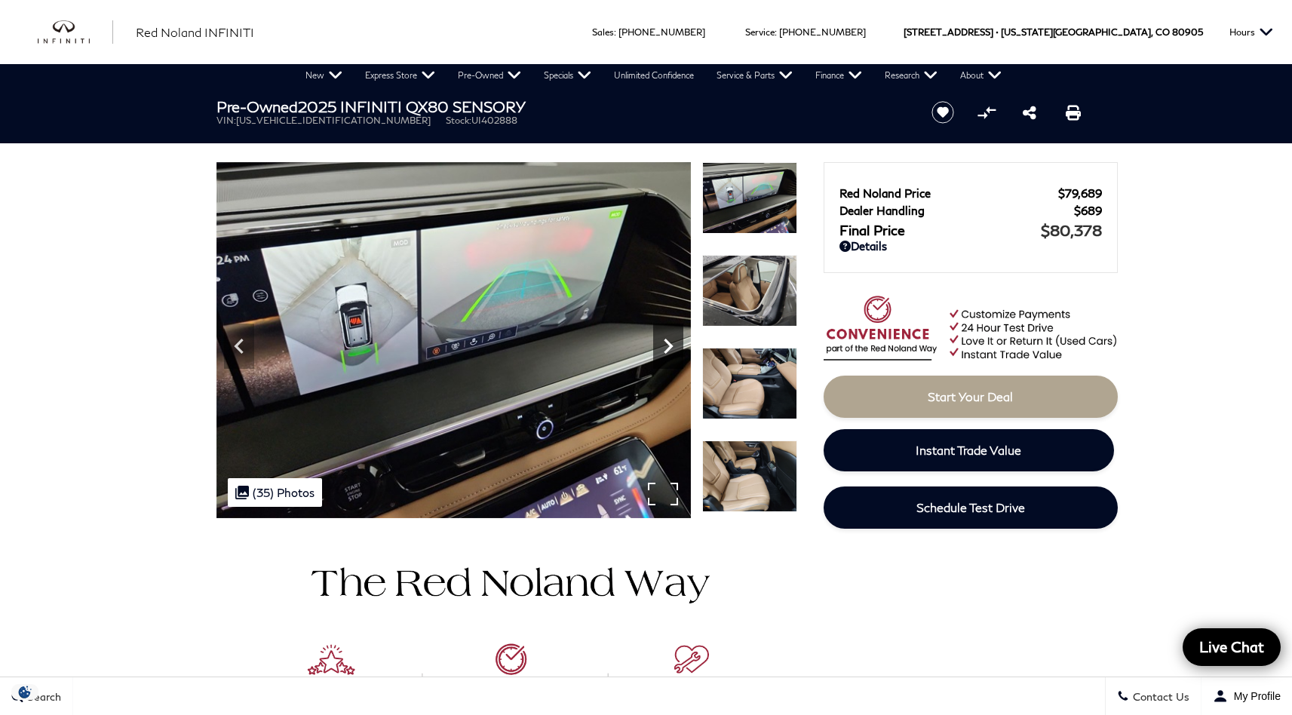
click at [672, 349] on icon "Next" at bounding box center [668, 346] width 30 height 30
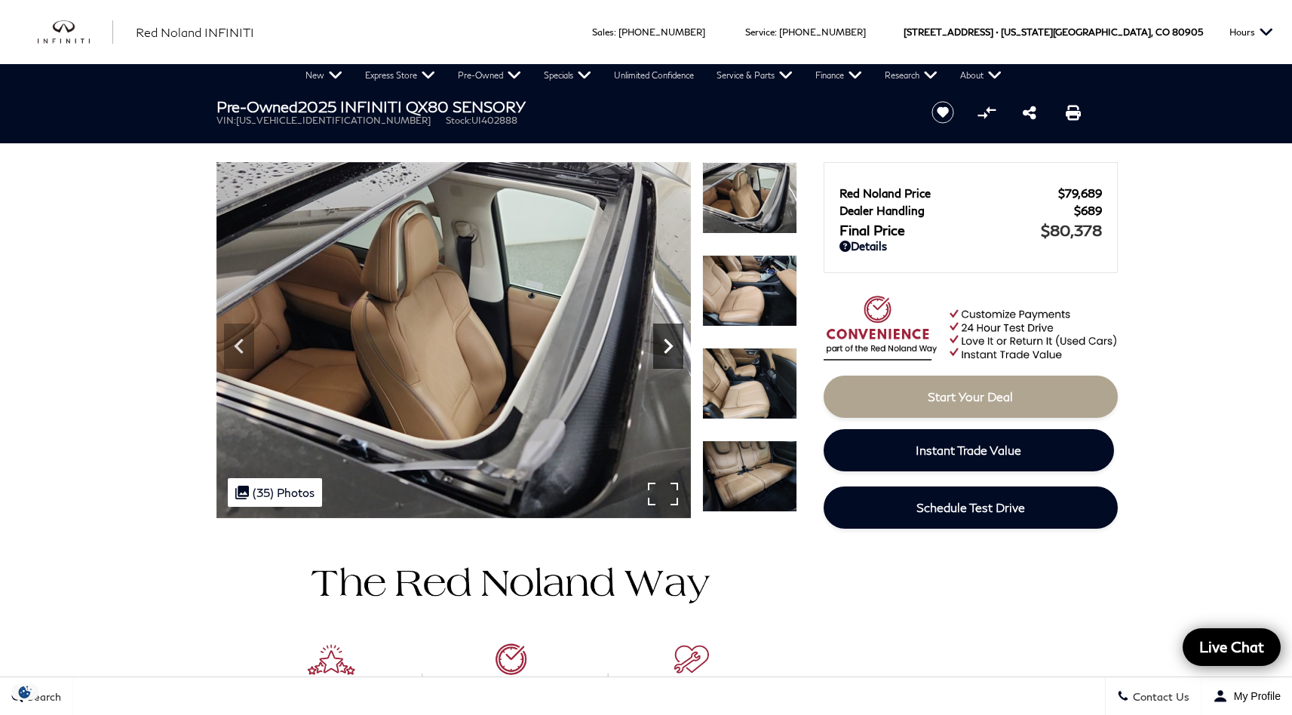
click at [671, 350] on icon "Next" at bounding box center [668, 346] width 30 height 30
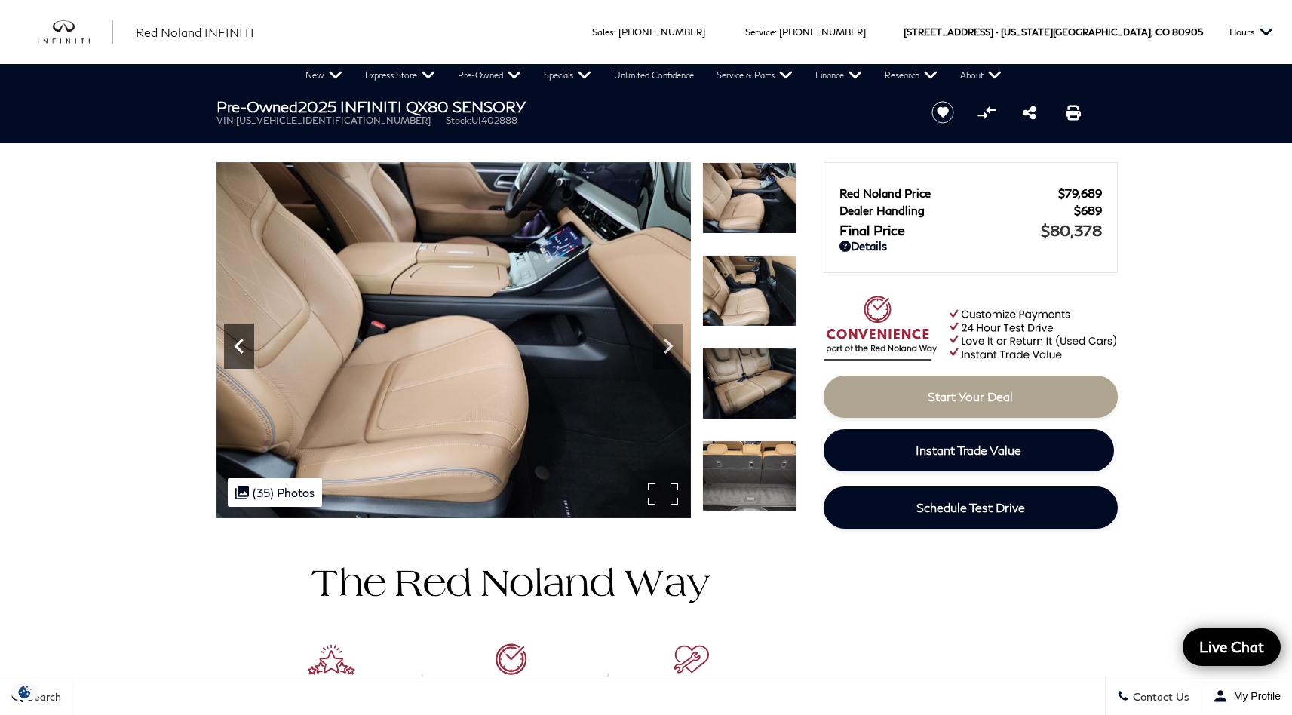
click at [242, 349] on icon "Previous" at bounding box center [239, 346] width 30 height 30
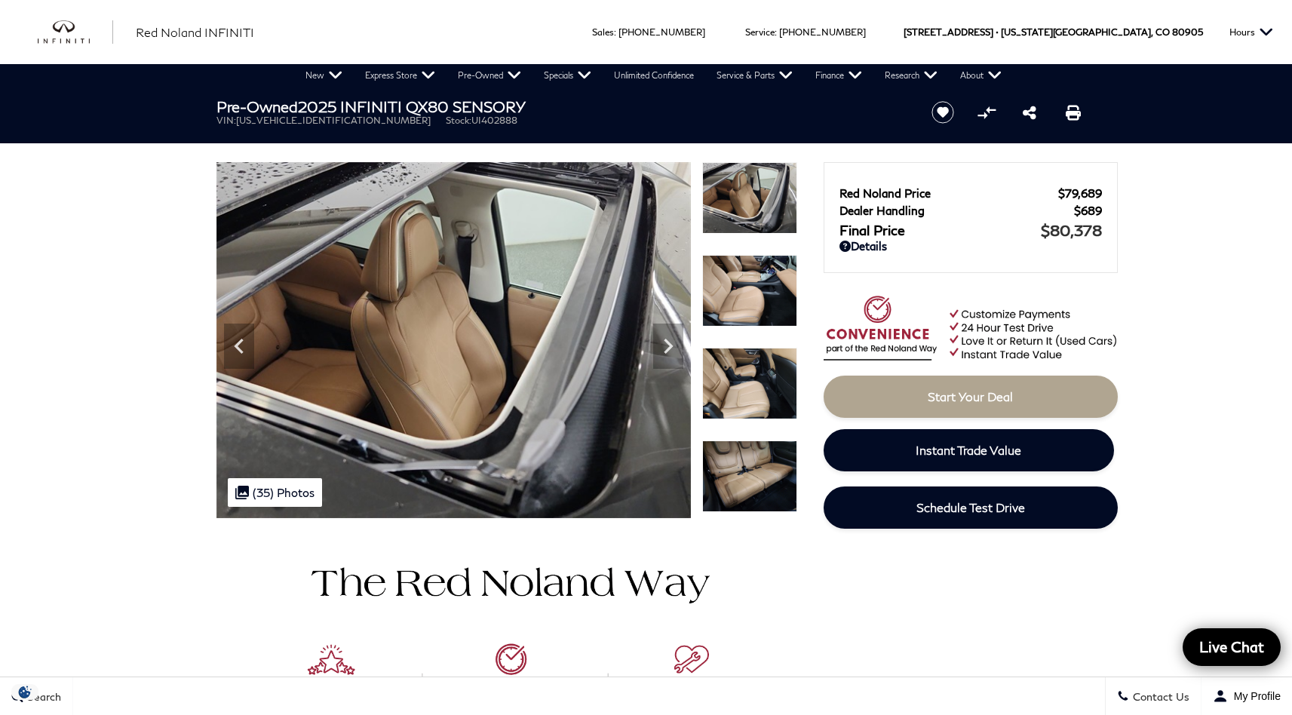
click at [754, 469] on img at bounding box center [749, 477] width 95 height 72
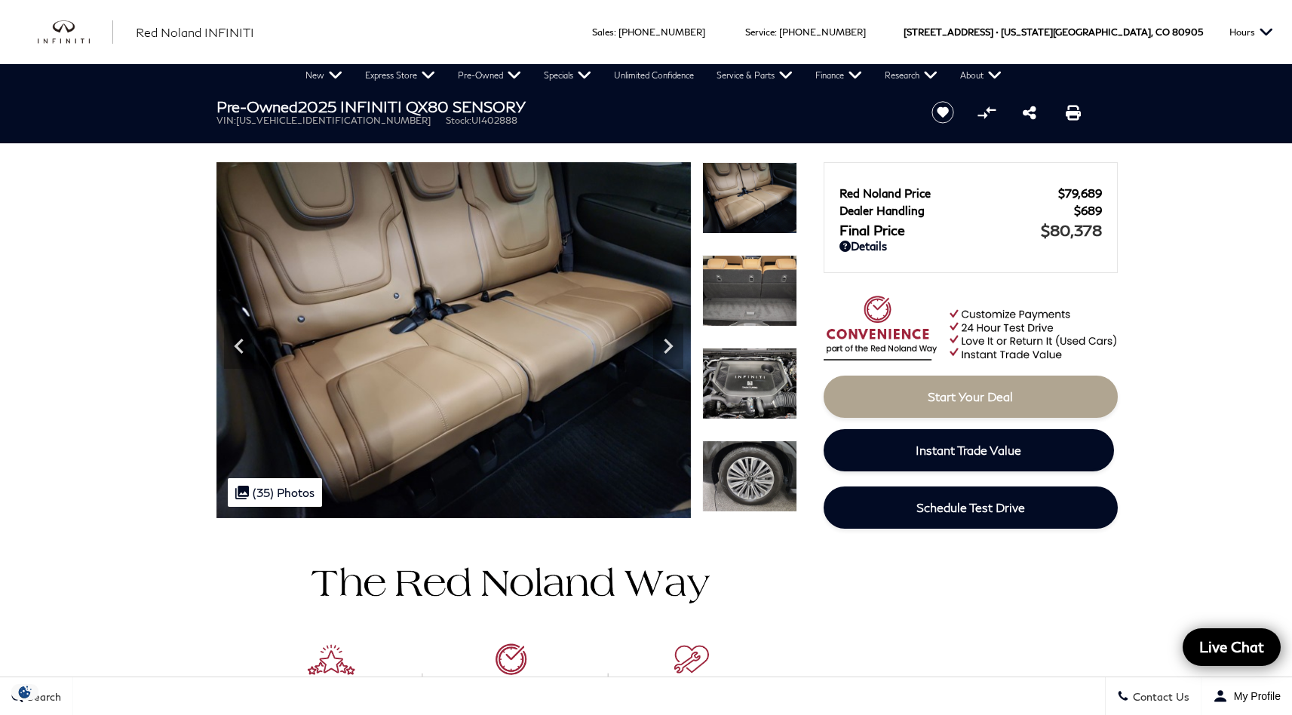
click at [755, 395] on img at bounding box center [749, 384] width 95 height 72
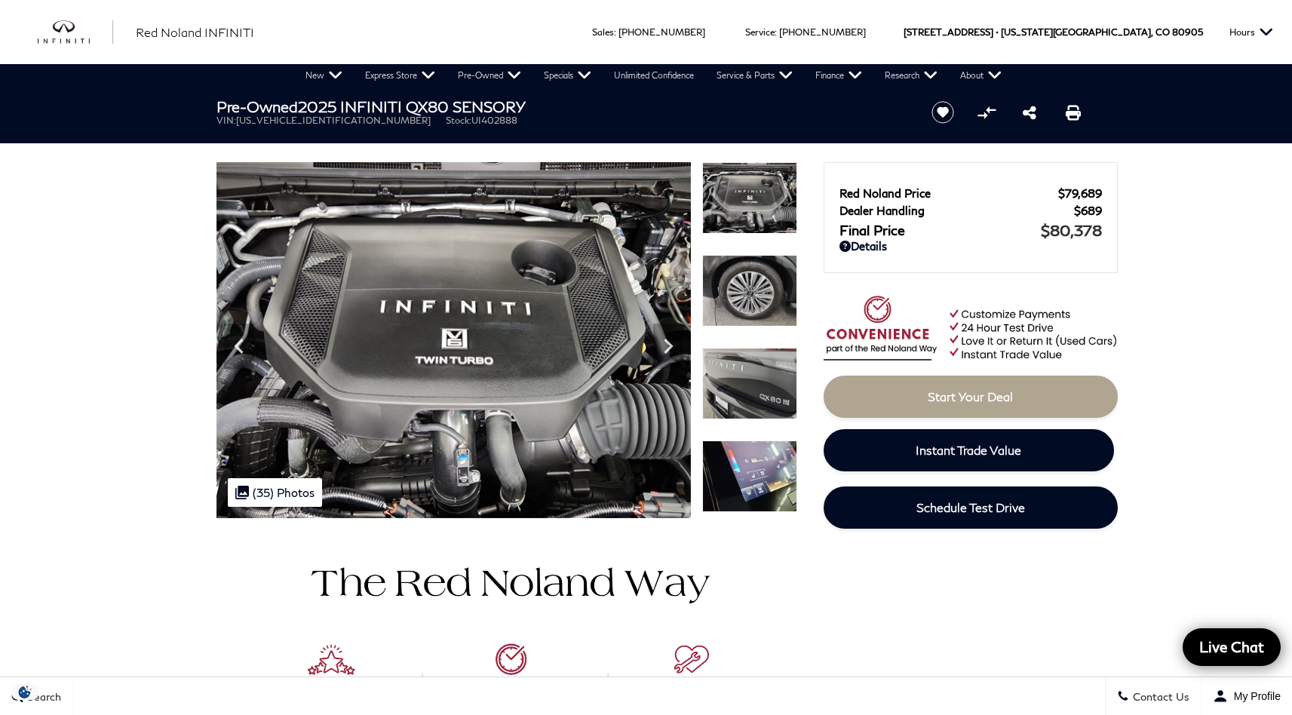
click at [755, 288] on img at bounding box center [749, 291] width 95 height 72
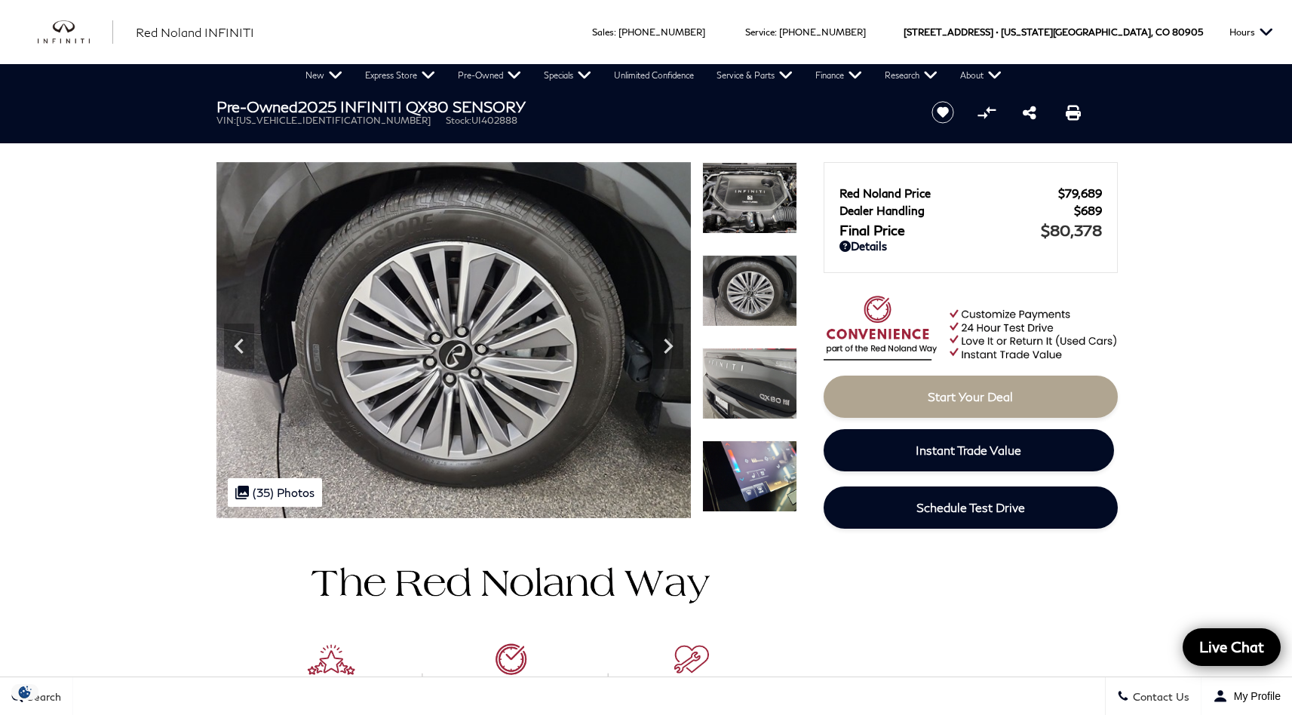
click at [750, 375] on img at bounding box center [749, 384] width 95 height 72
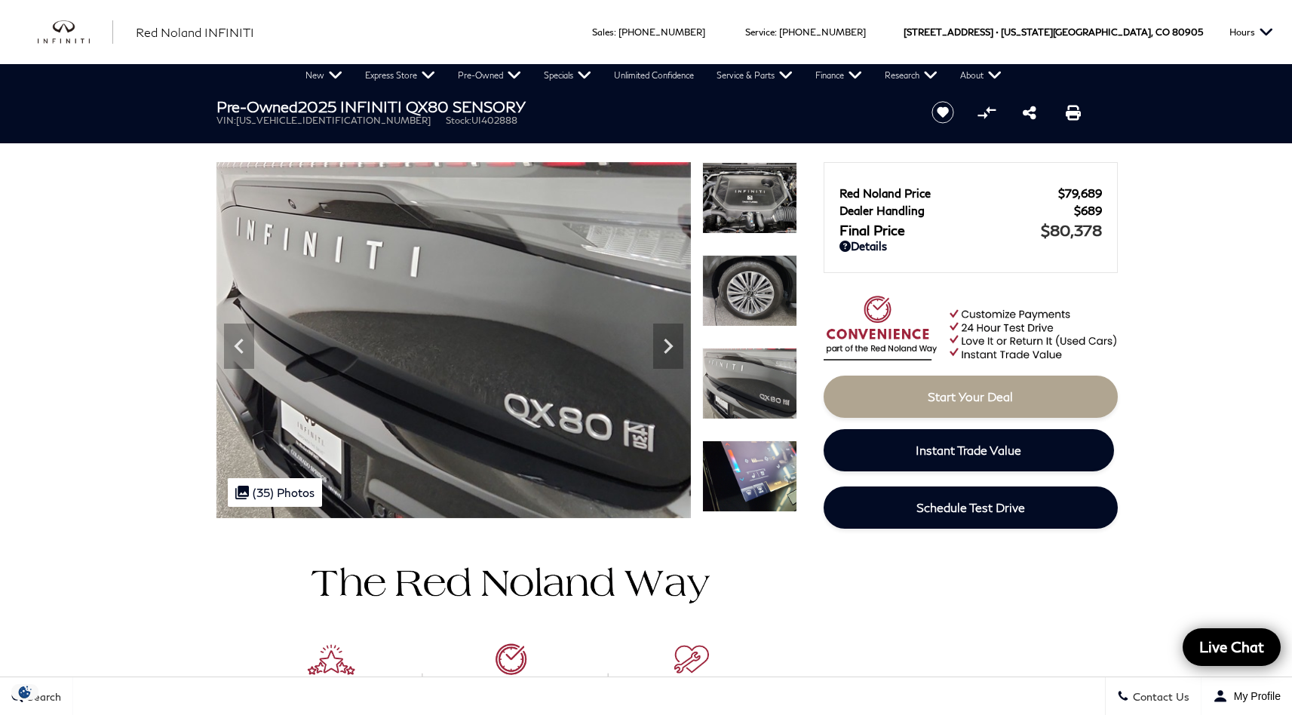
click at [748, 463] on img at bounding box center [749, 477] width 95 height 72
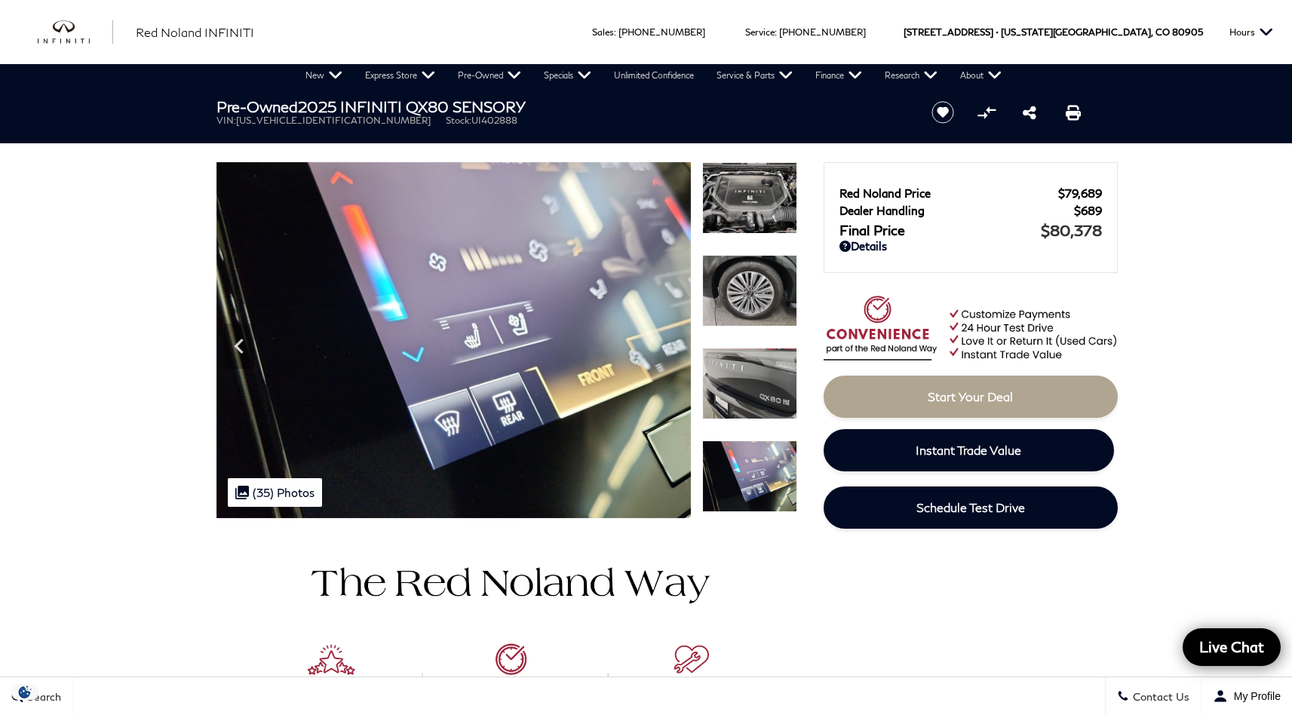
click at [756, 392] on img at bounding box center [749, 384] width 95 height 72
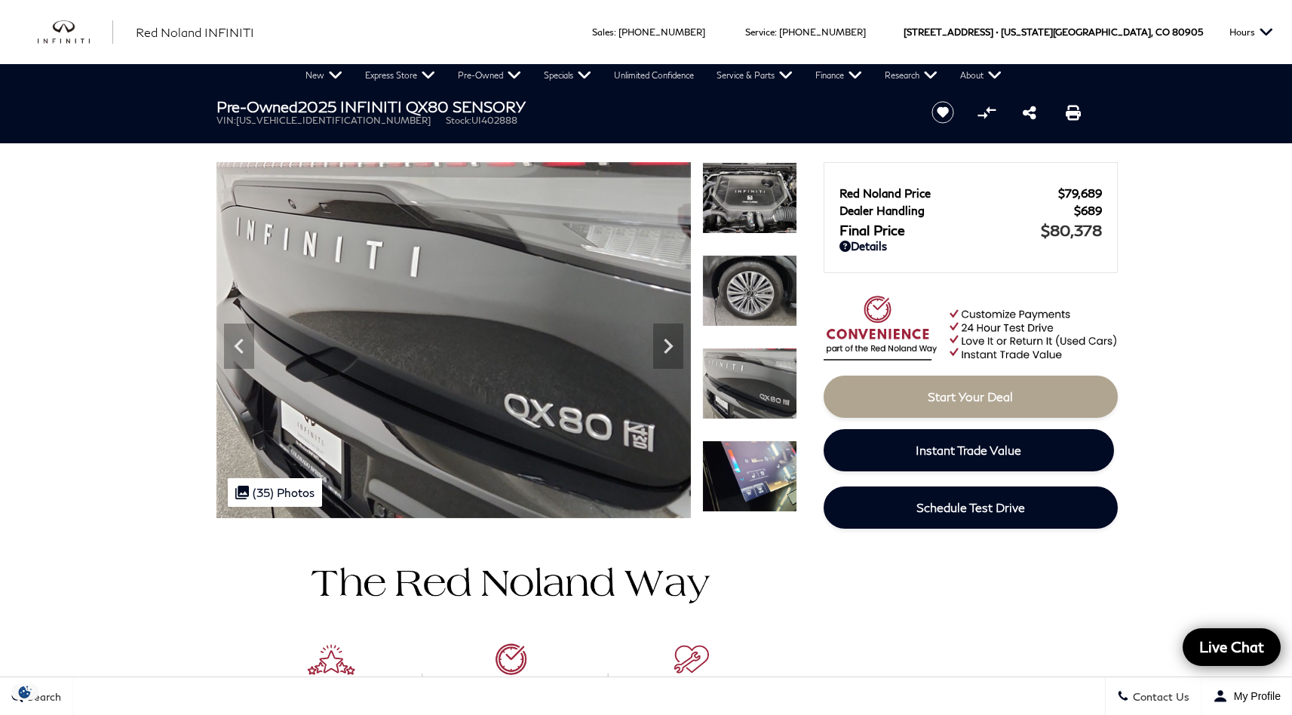
click at [768, 481] on img at bounding box center [749, 477] width 95 height 72
